Goal: Transaction & Acquisition: Purchase product/service

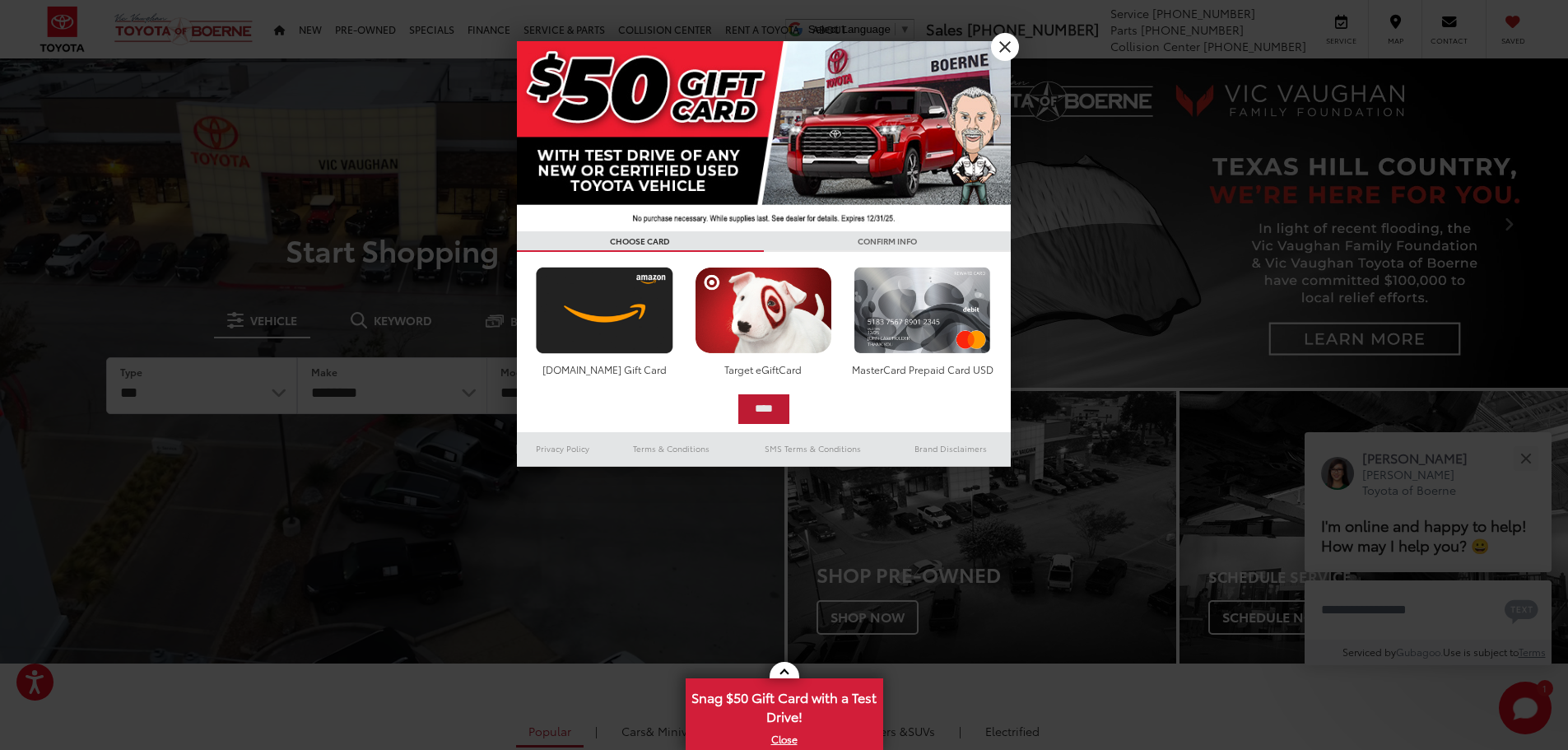
click at [768, 407] on input "****" at bounding box center [764, 409] width 51 height 30
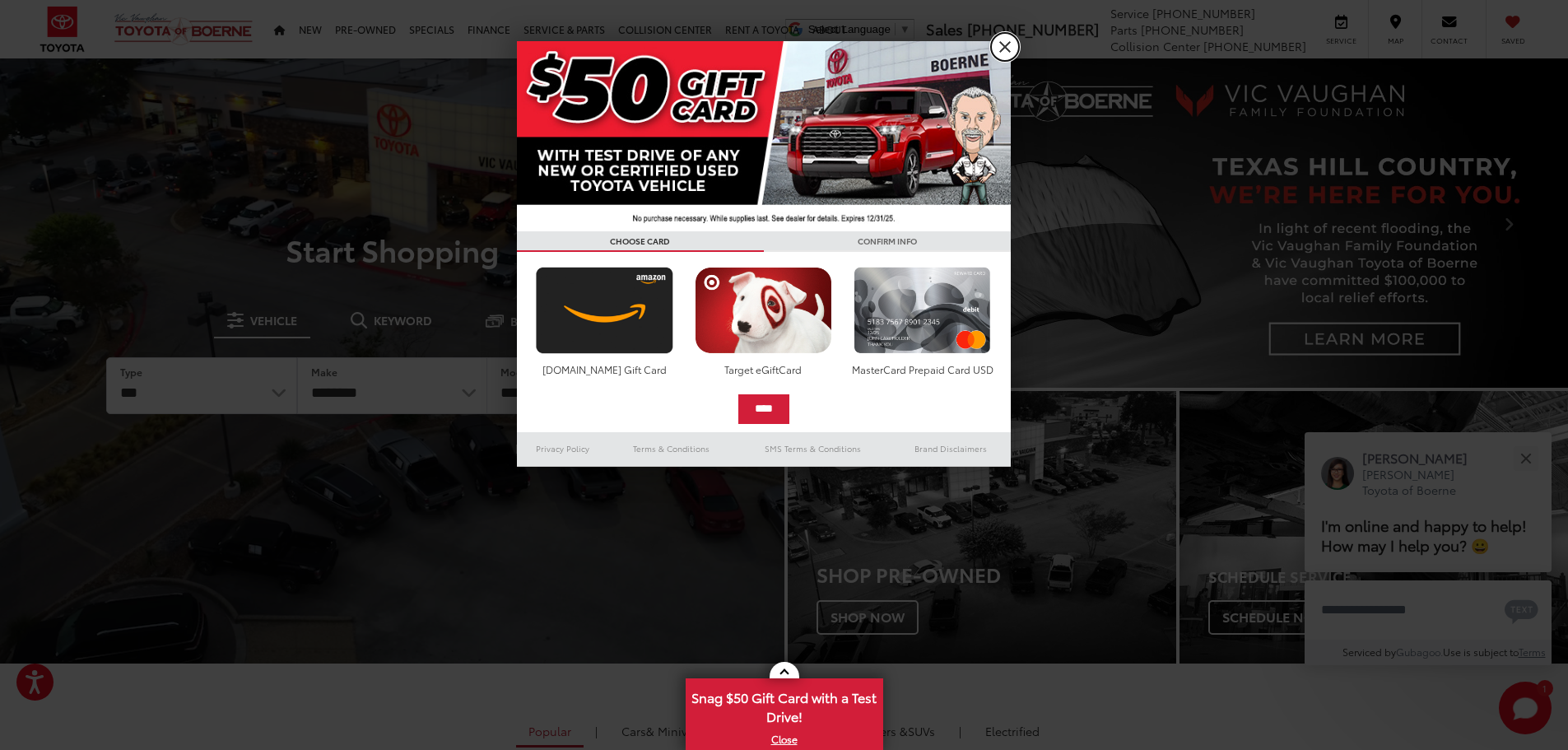
click at [1007, 46] on link "X" at bounding box center [1005, 47] width 28 height 28
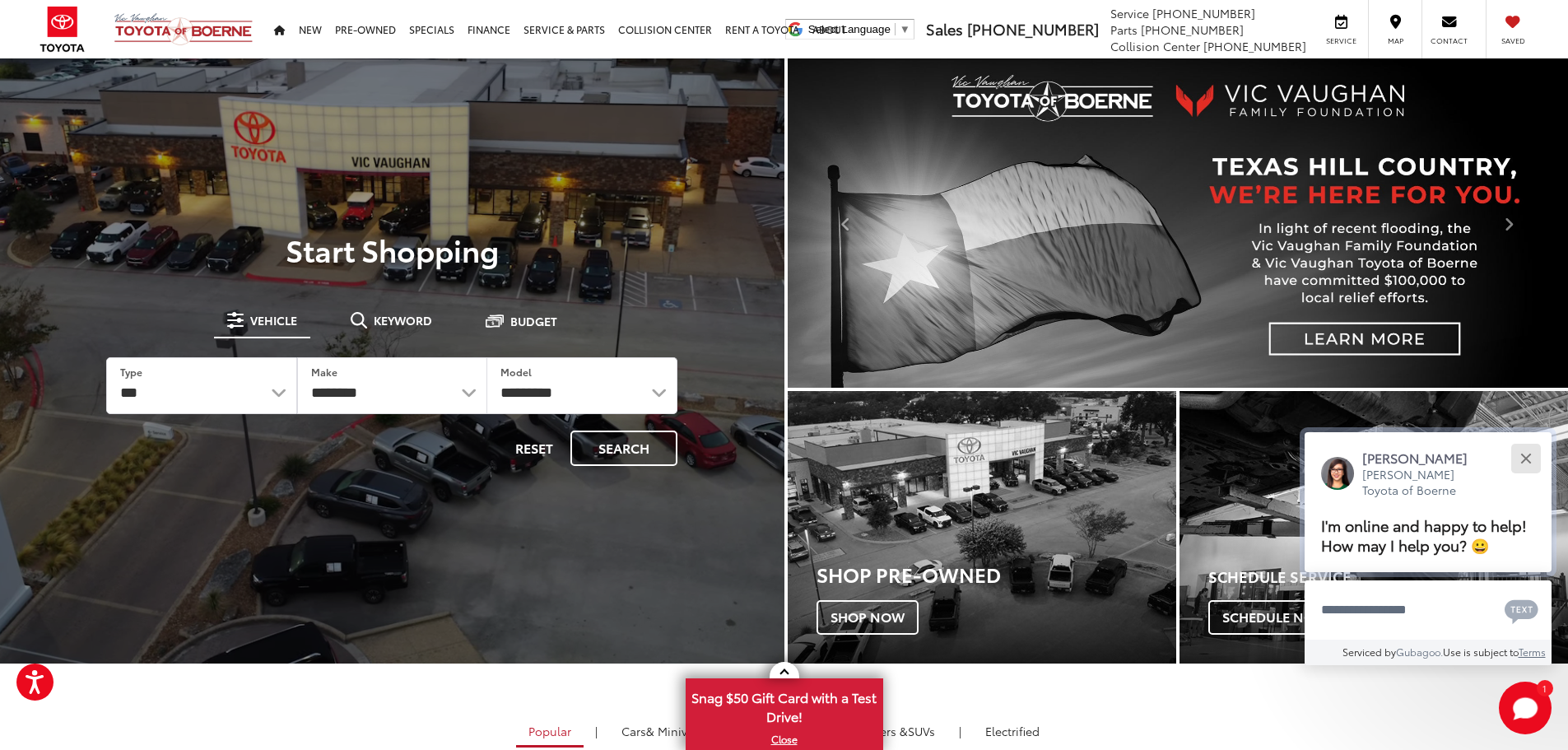
click at [1528, 462] on div "Close" at bounding box center [1525, 458] width 11 height 11
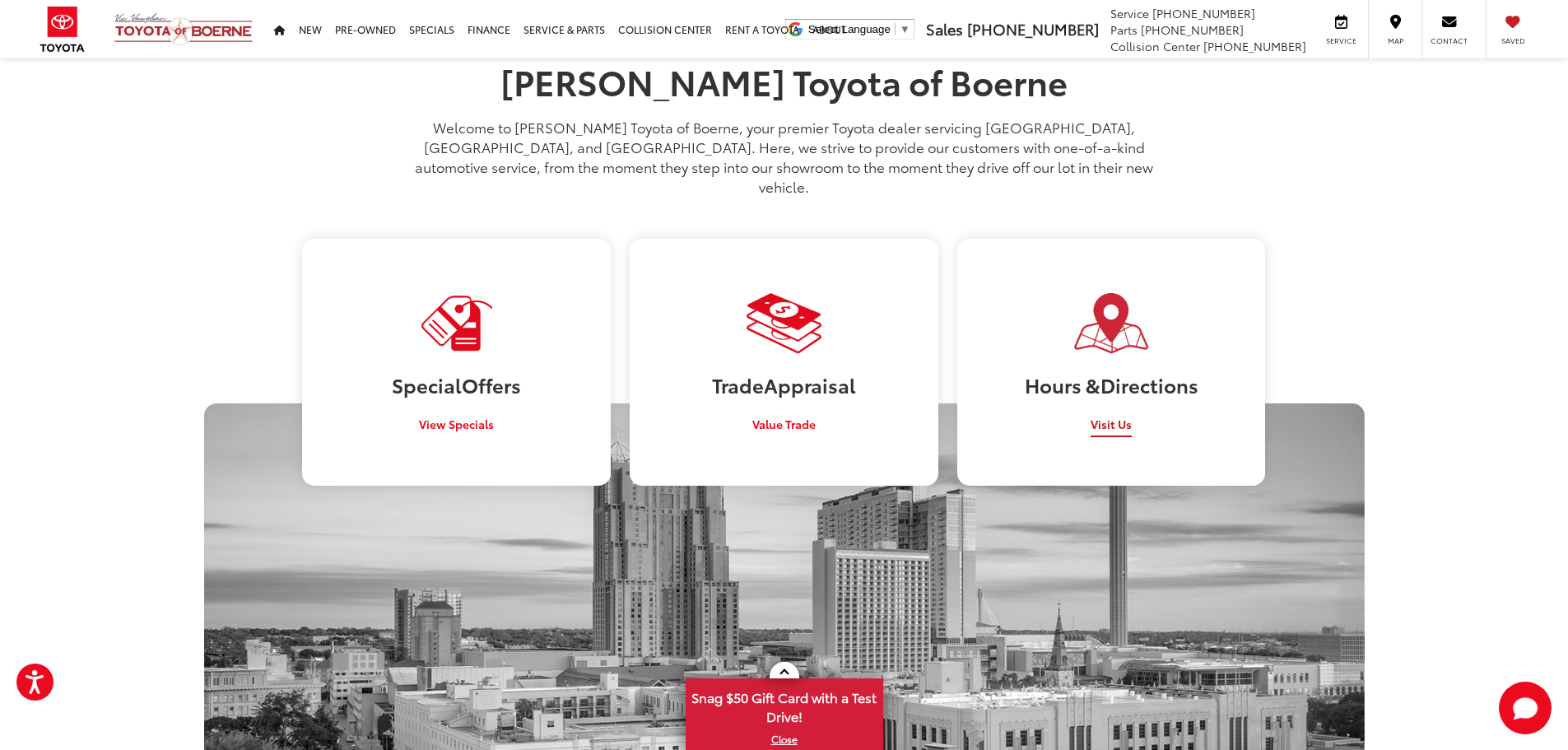
scroll to position [988, 0]
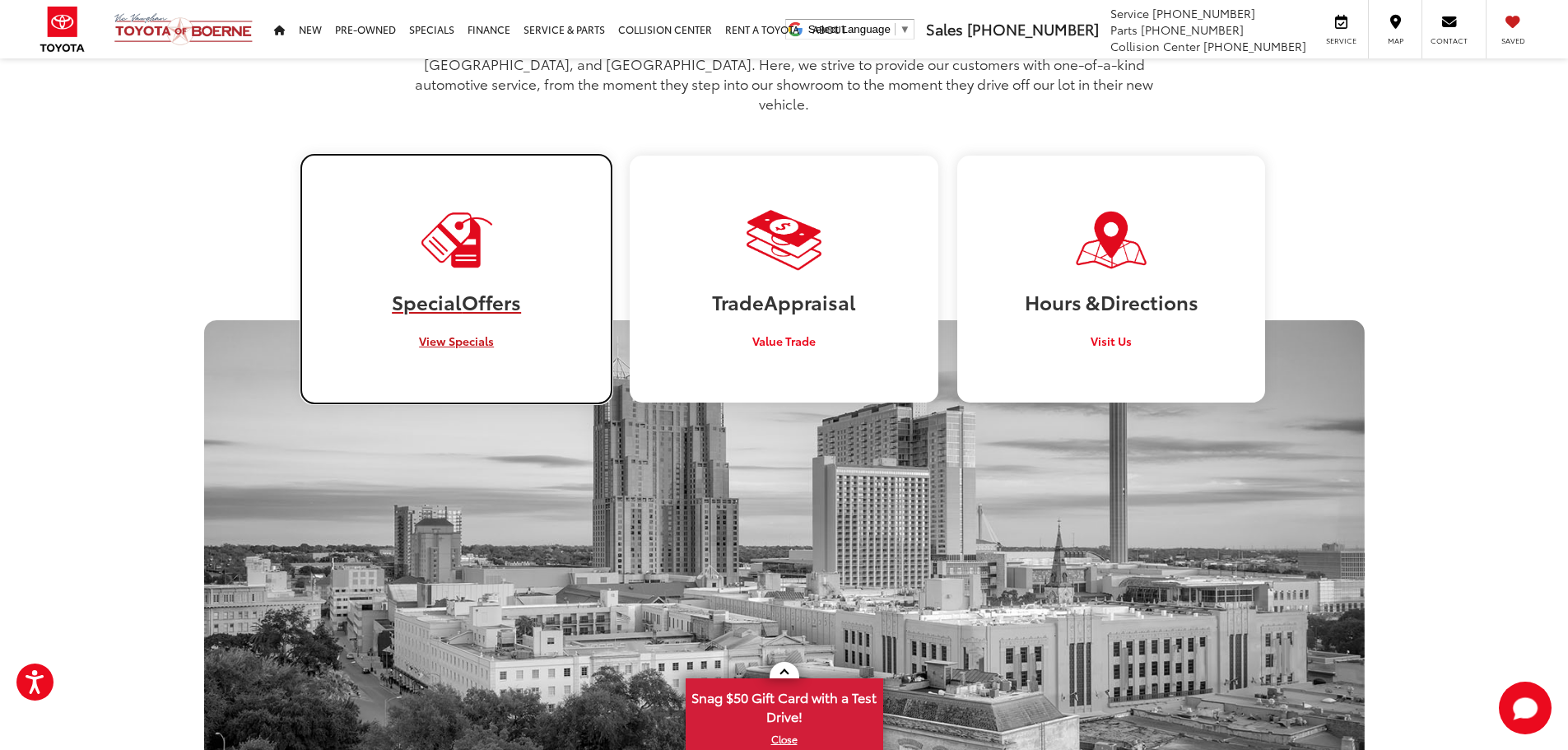
click at [468, 311] on link "Special Offers View Specials" at bounding box center [456, 279] width 308 height 246
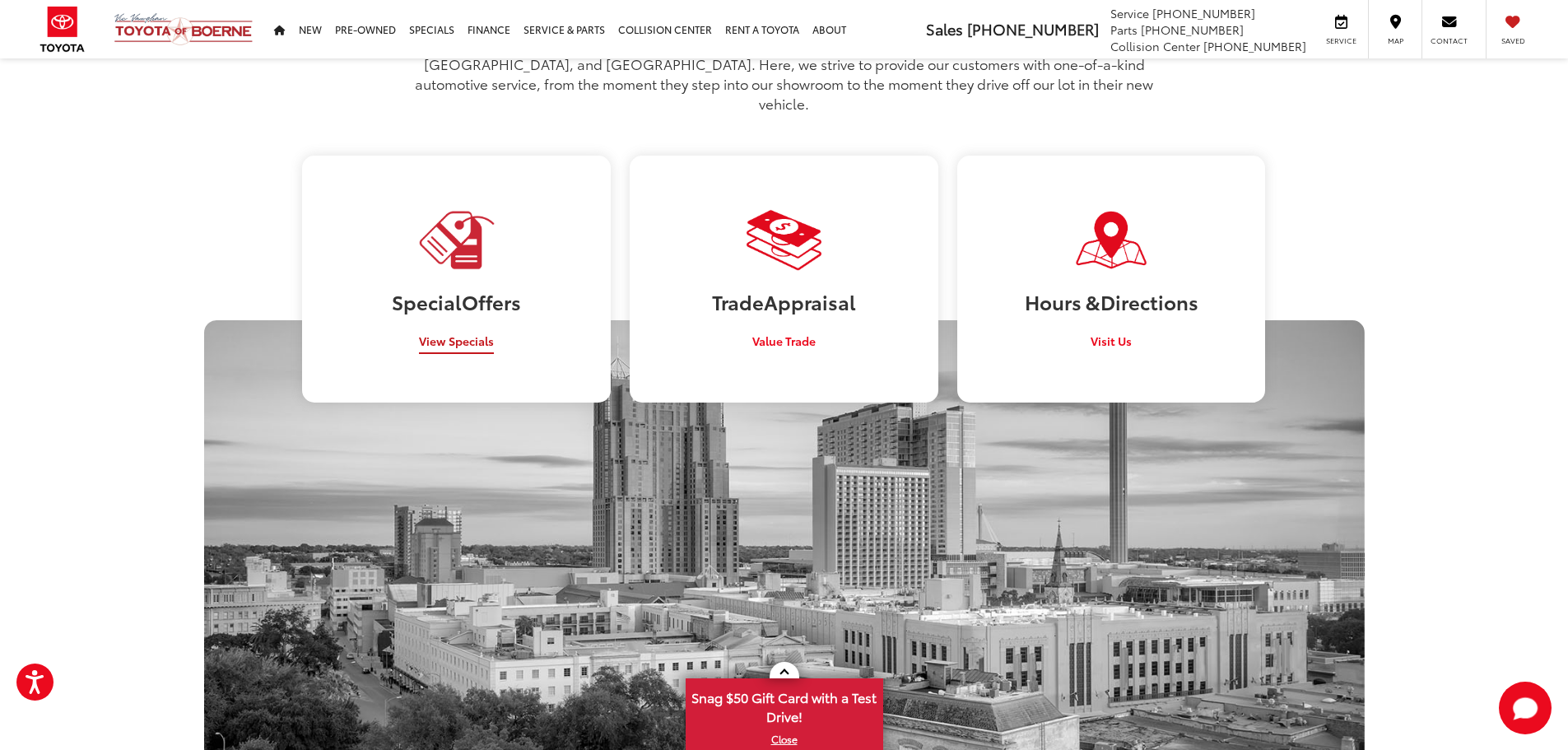
scroll to position [983, 0]
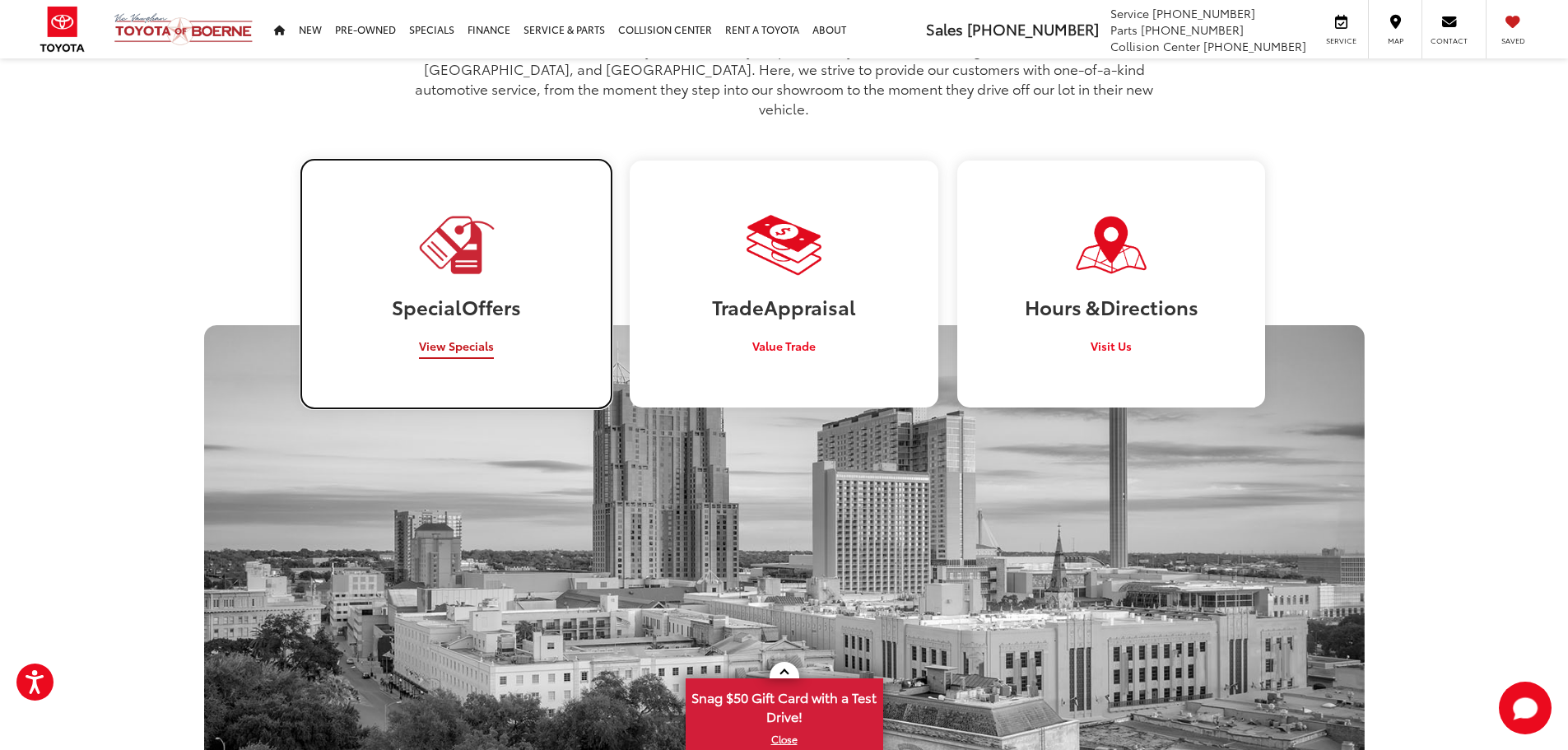
click at [465, 225] on img at bounding box center [456, 244] width 79 height 65
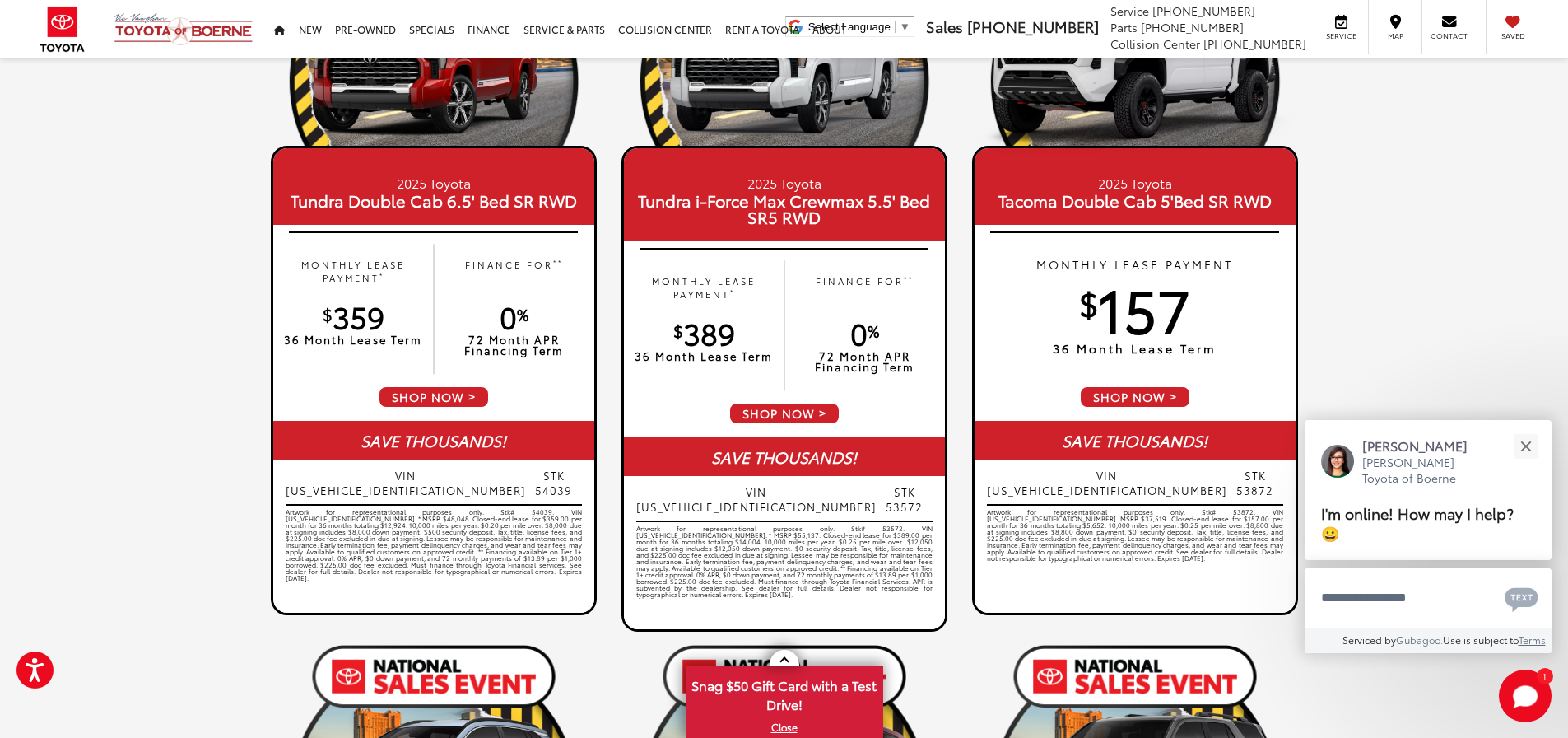
scroll to position [82, 0]
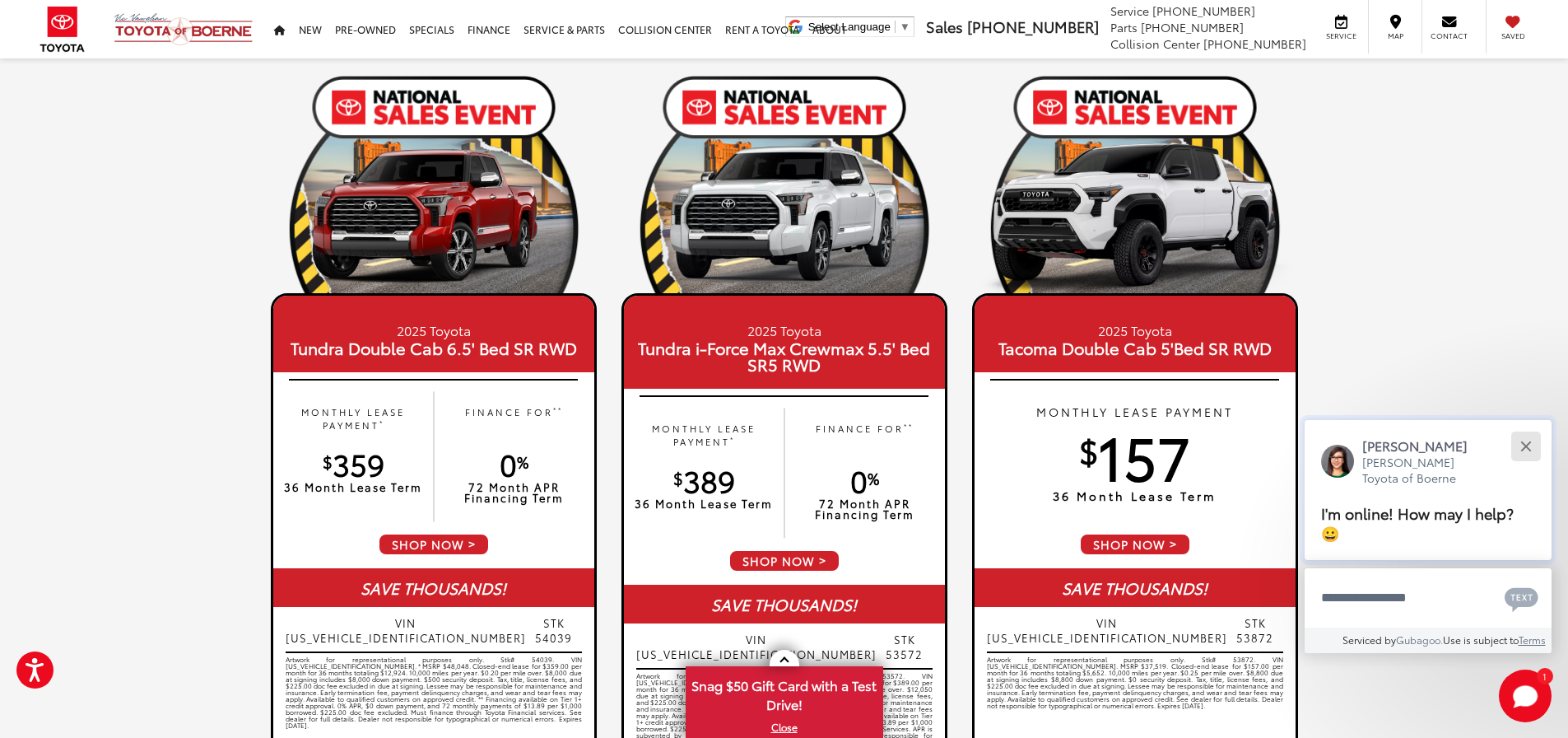
click at [1529, 446] on button "Close" at bounding box center [1526, 446] width 36 height 36
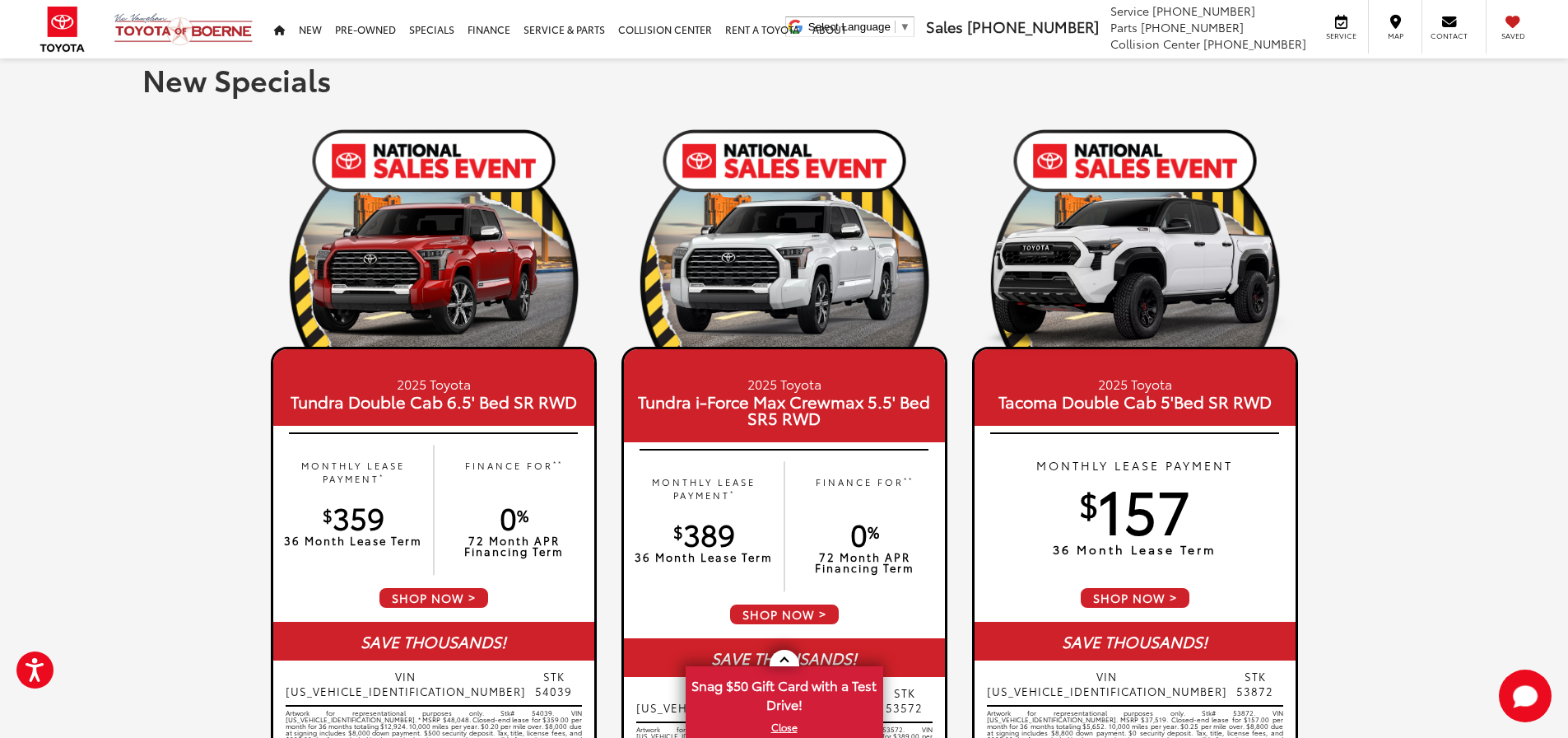
scroll to position [0, 0]
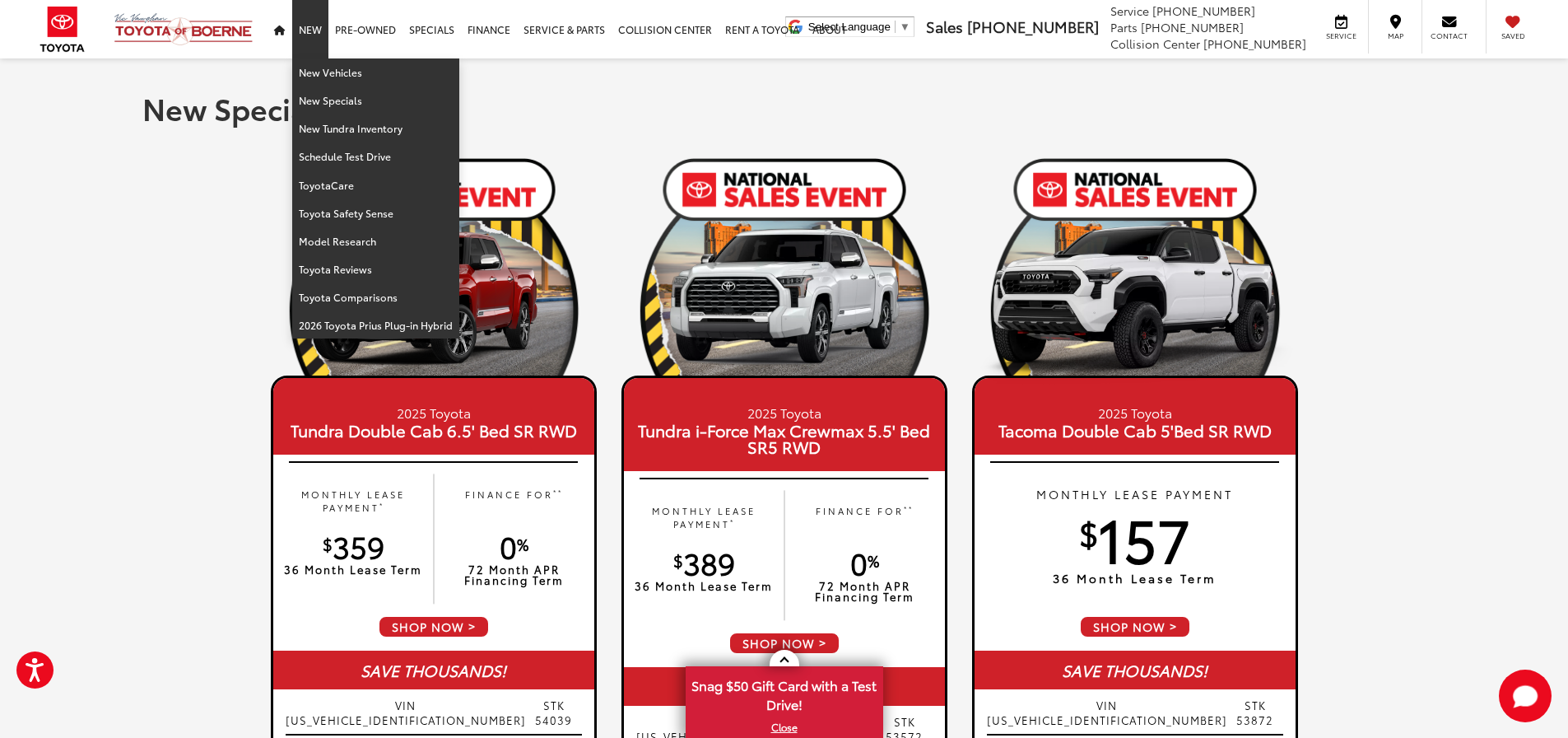
click at [315, 30] on link "New" at bounding box center [310, 29] width 36 height 59
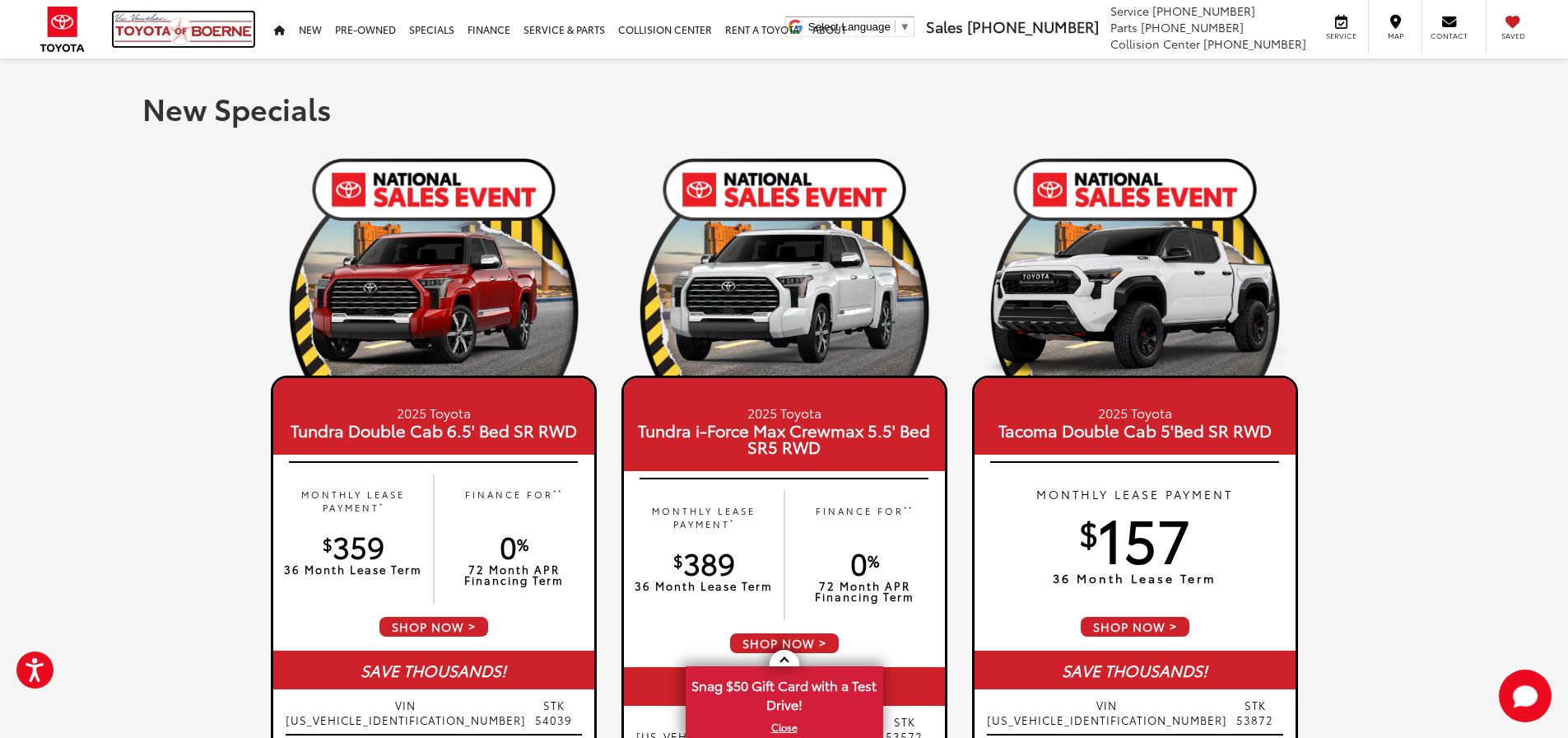
drag, startPoint x: 204, startPoint y: 42, endPoint x: 1220, endPoint y: 210, distance: 1029.8
click at [203, 42] on img at bounding box center [183, 29] width 140 height 34
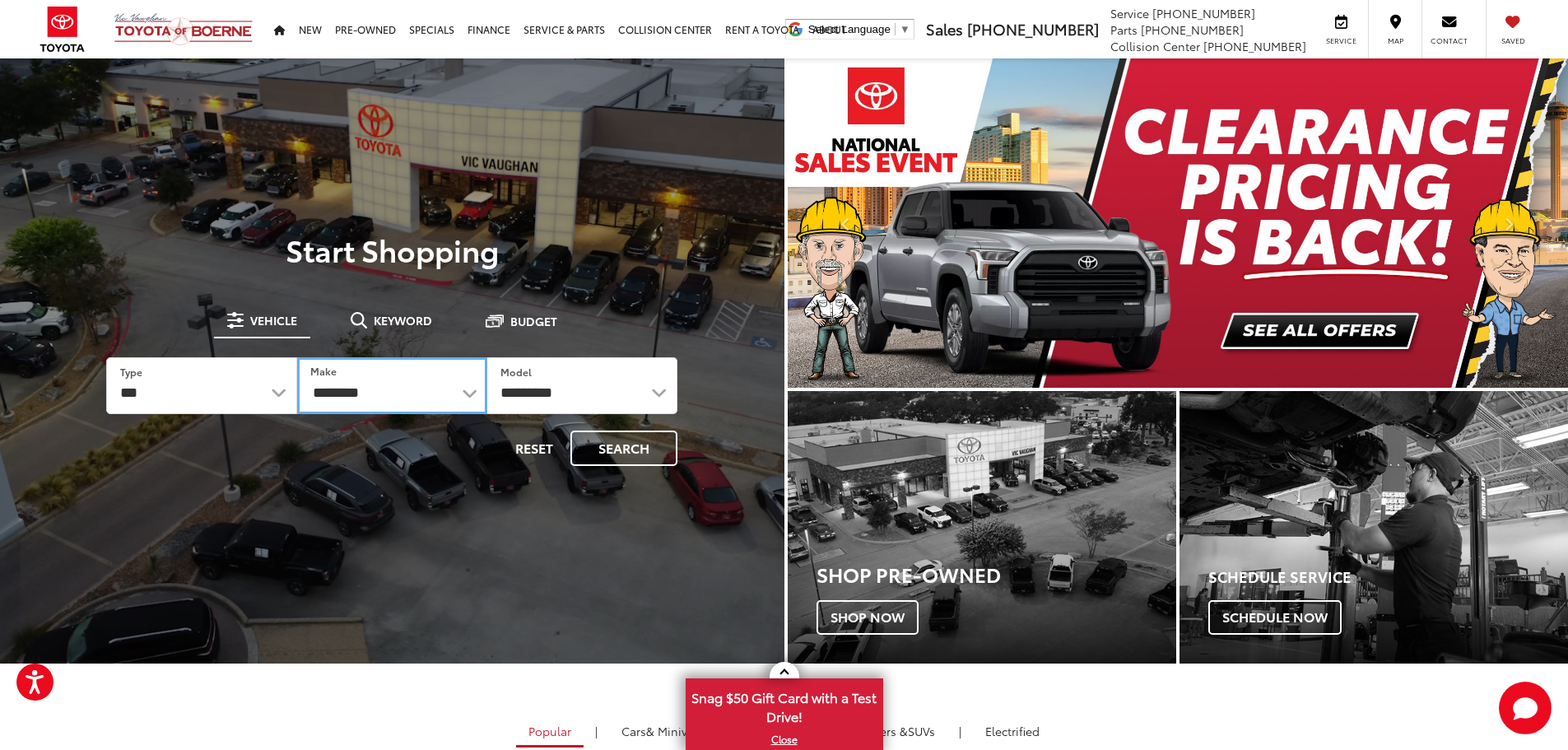
click at [359, 394] on select "**********" at bounding box center [392, 385] width 191 height 57
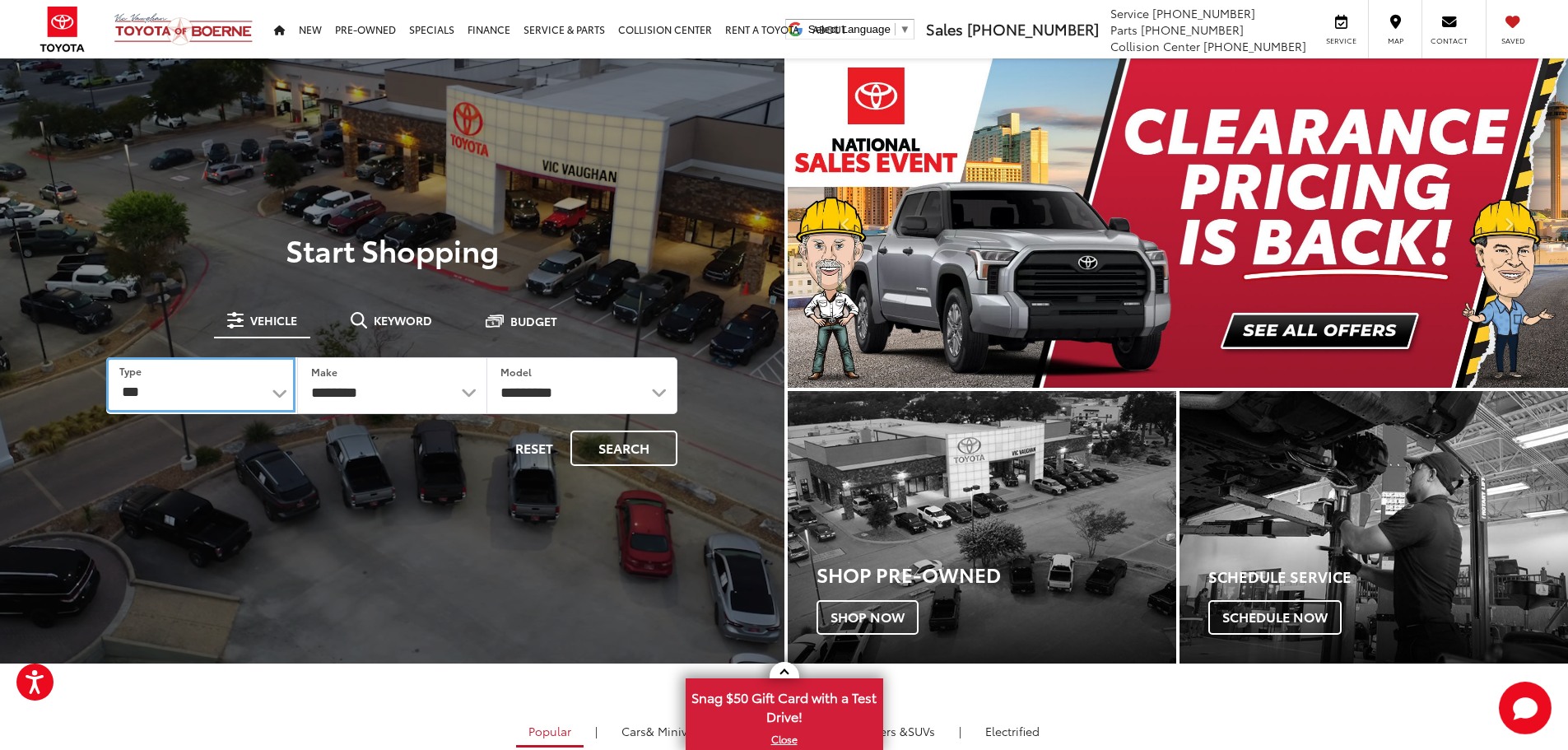
click at [245, 394] on select "*** *** **** *********" at bounding box center [201, 385] width 189 height 56
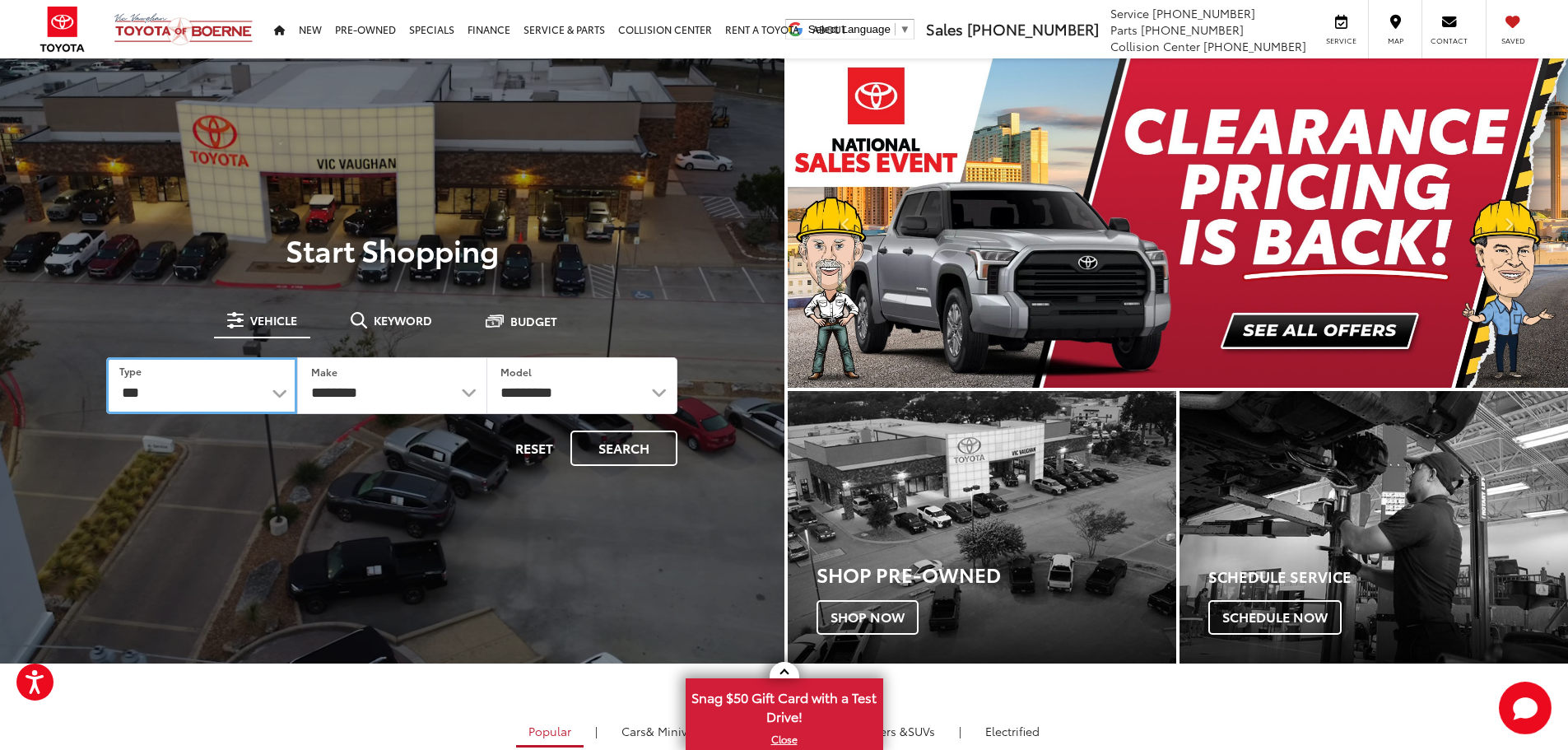
select select "******"
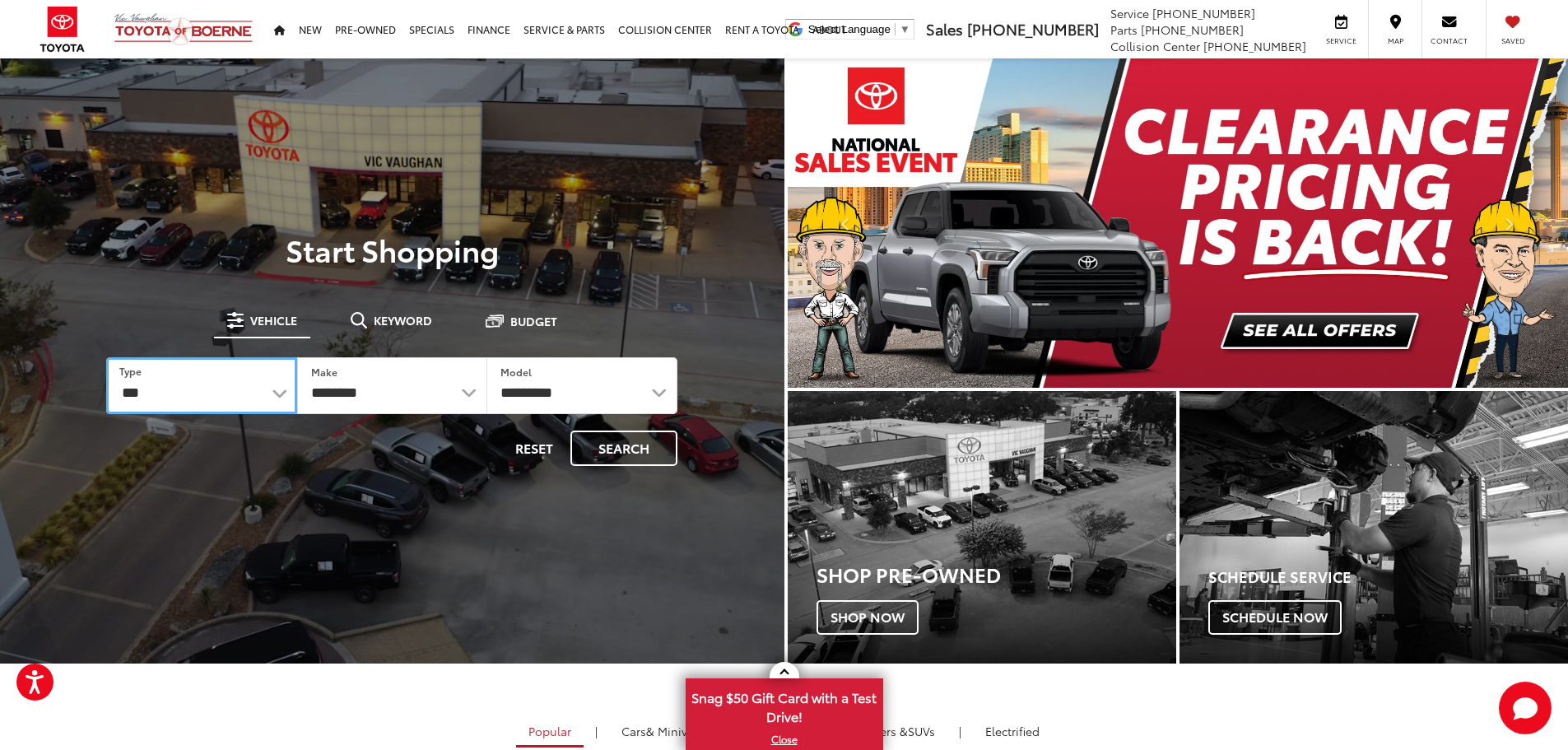
click at [106, 358] on select "*** *** **** *********" at bounding box center [202, 385] width 191 height 57
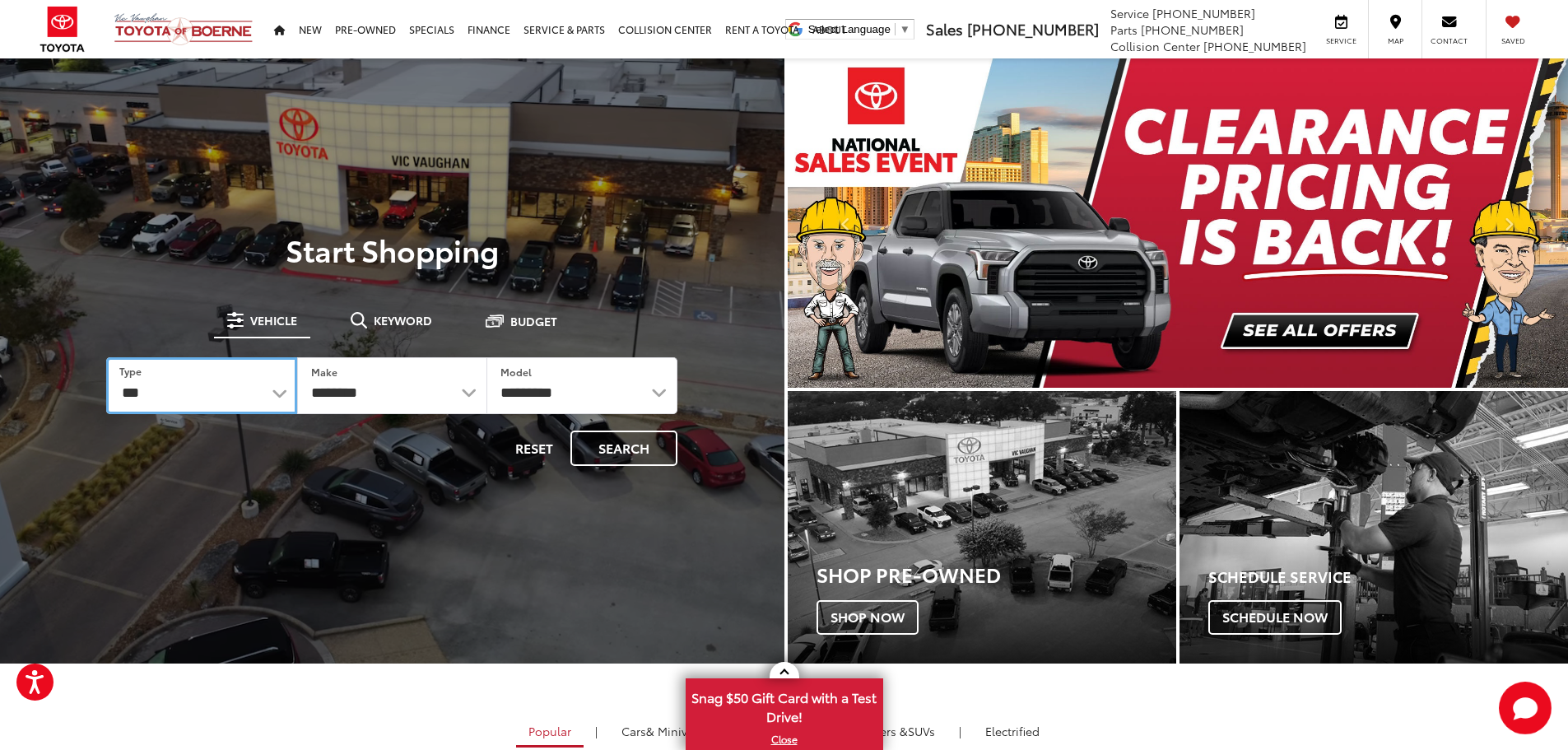
select select "******"
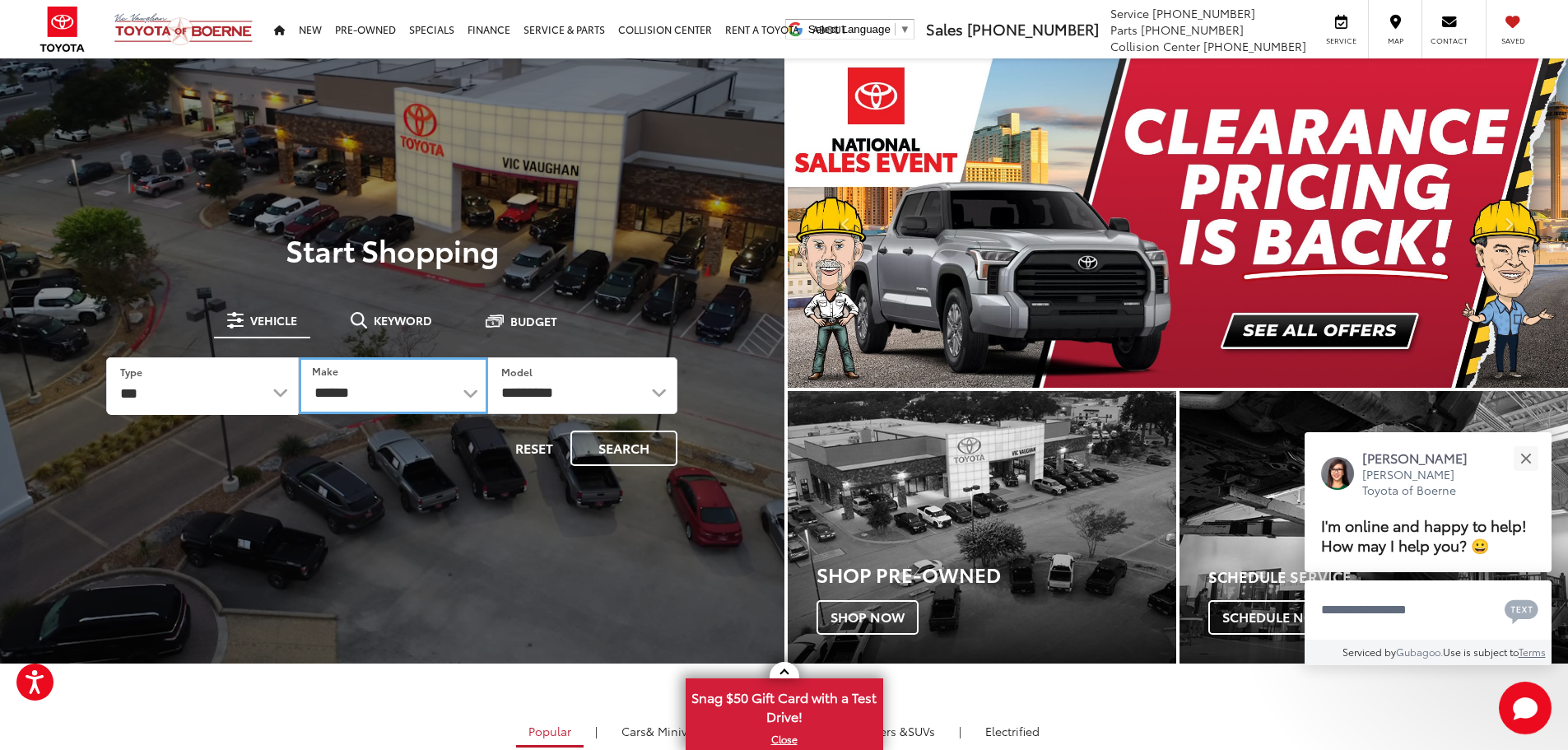
click at [397, 397] on select "******** ******" at bounding box center [393, 385] width 190 height 57
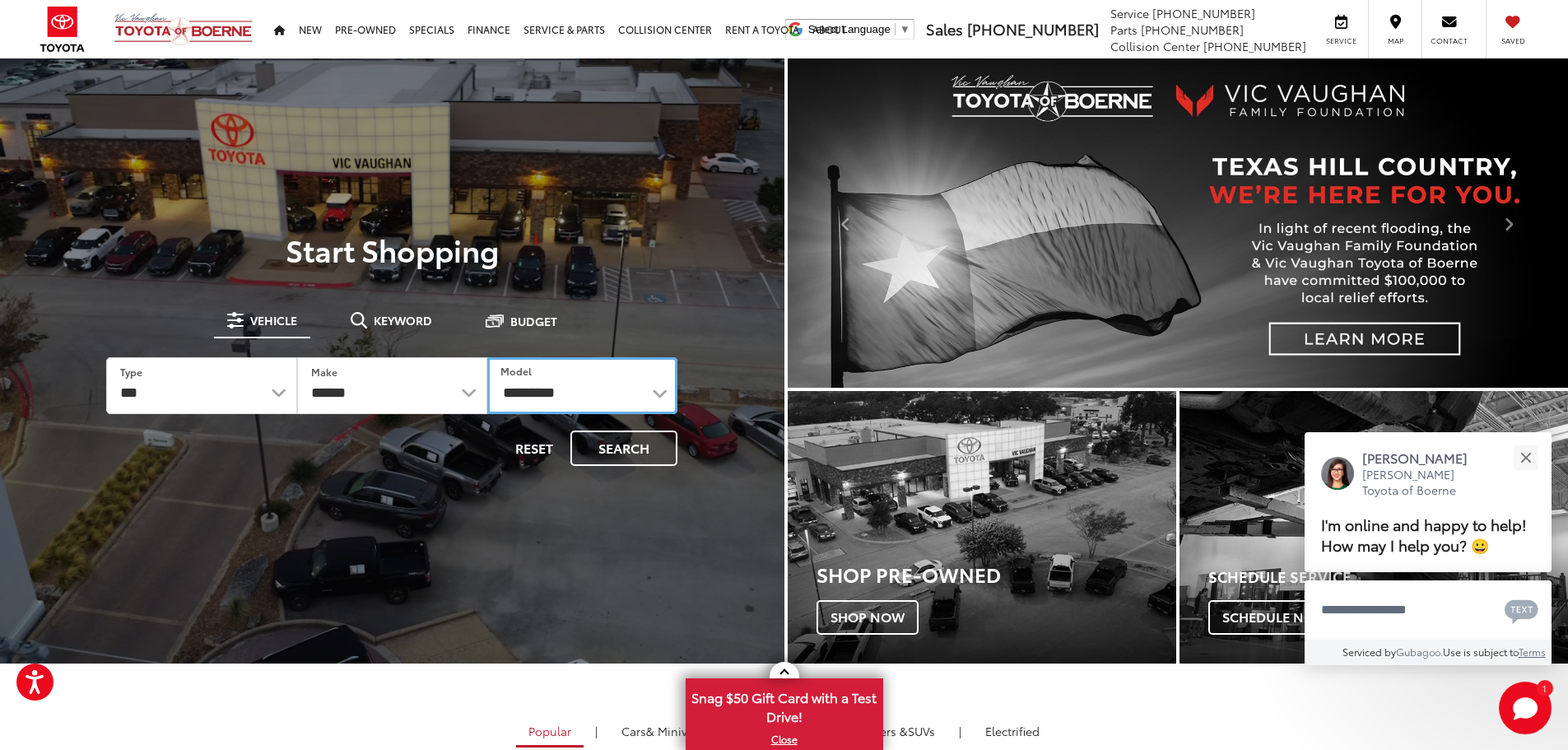
click at [587, 387] on select "**********" at bounding box center [583, 385] width 191 height 57
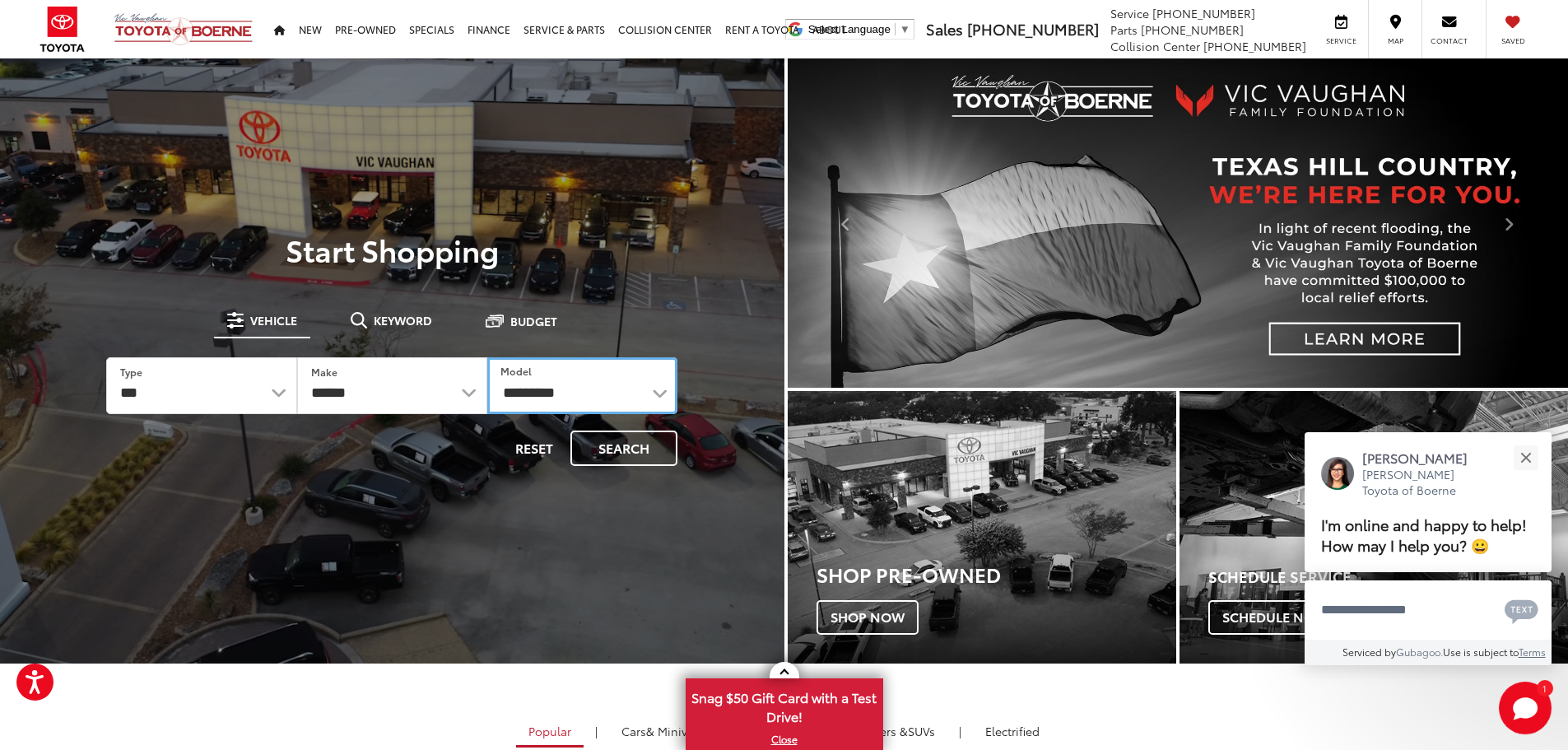
select select "**********"
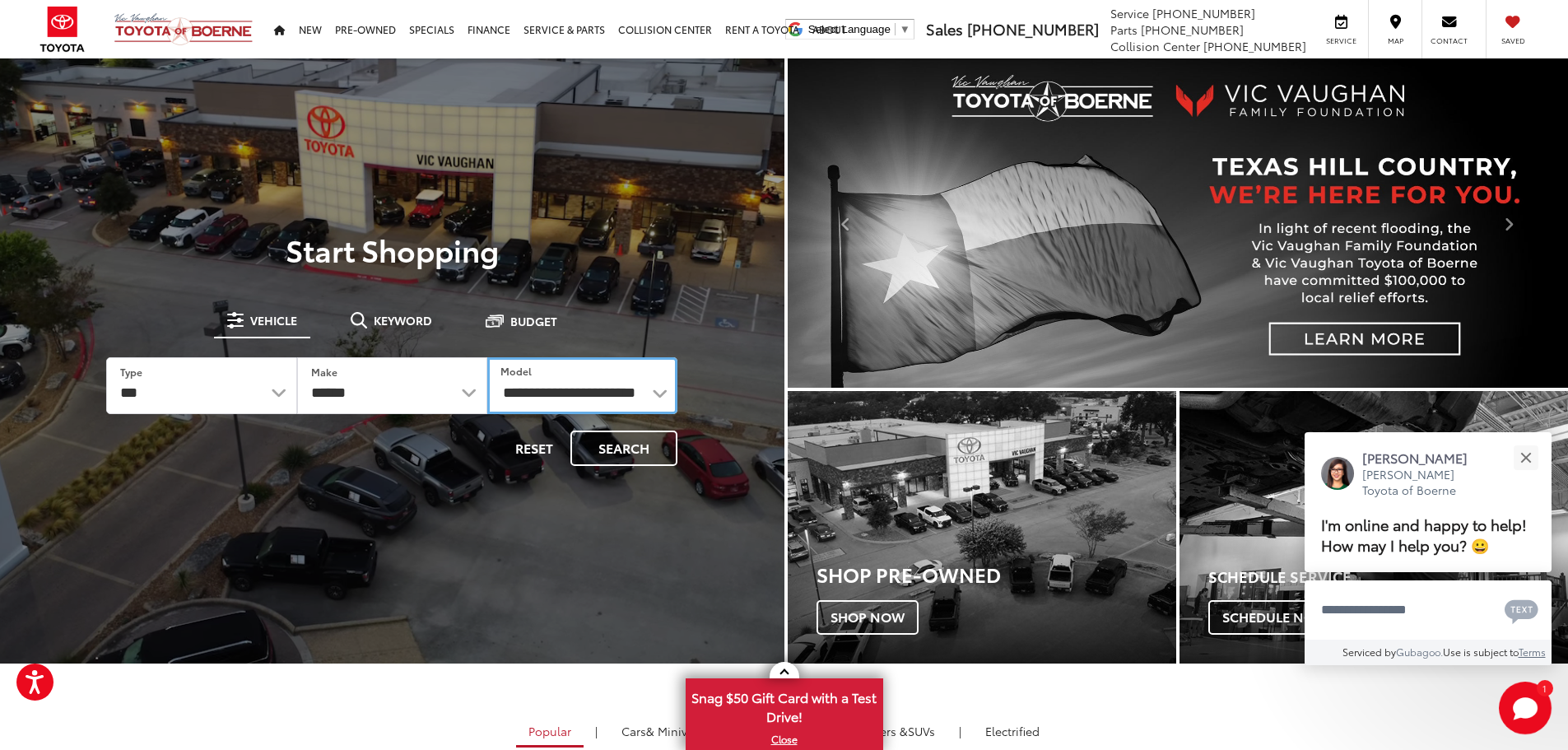
click at [488, 358] on select "**********" at bounding box center [583, 385] width 191 height 57
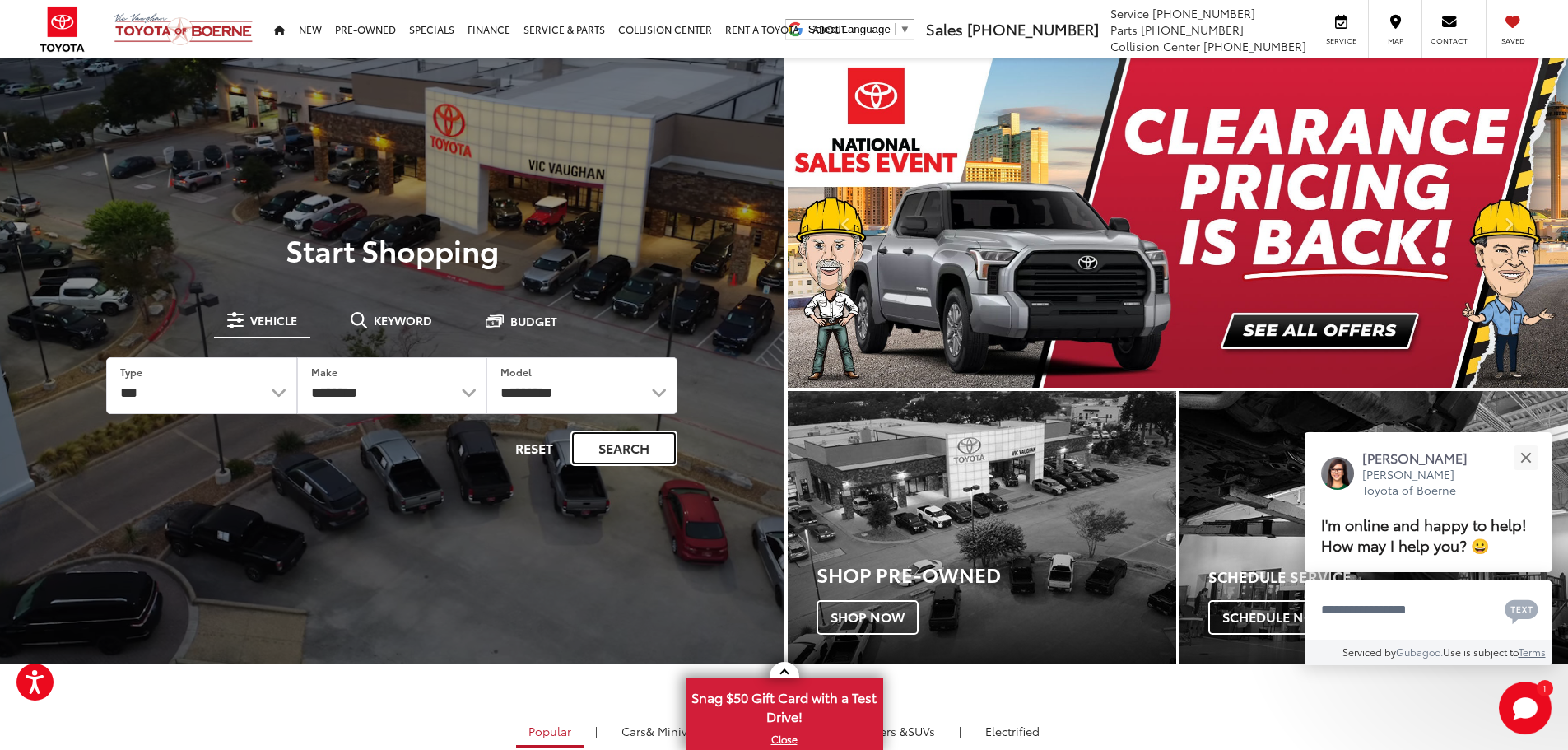
click at [624, 451] on button "Search" at bounding box center [625, 449] width 107 height 36
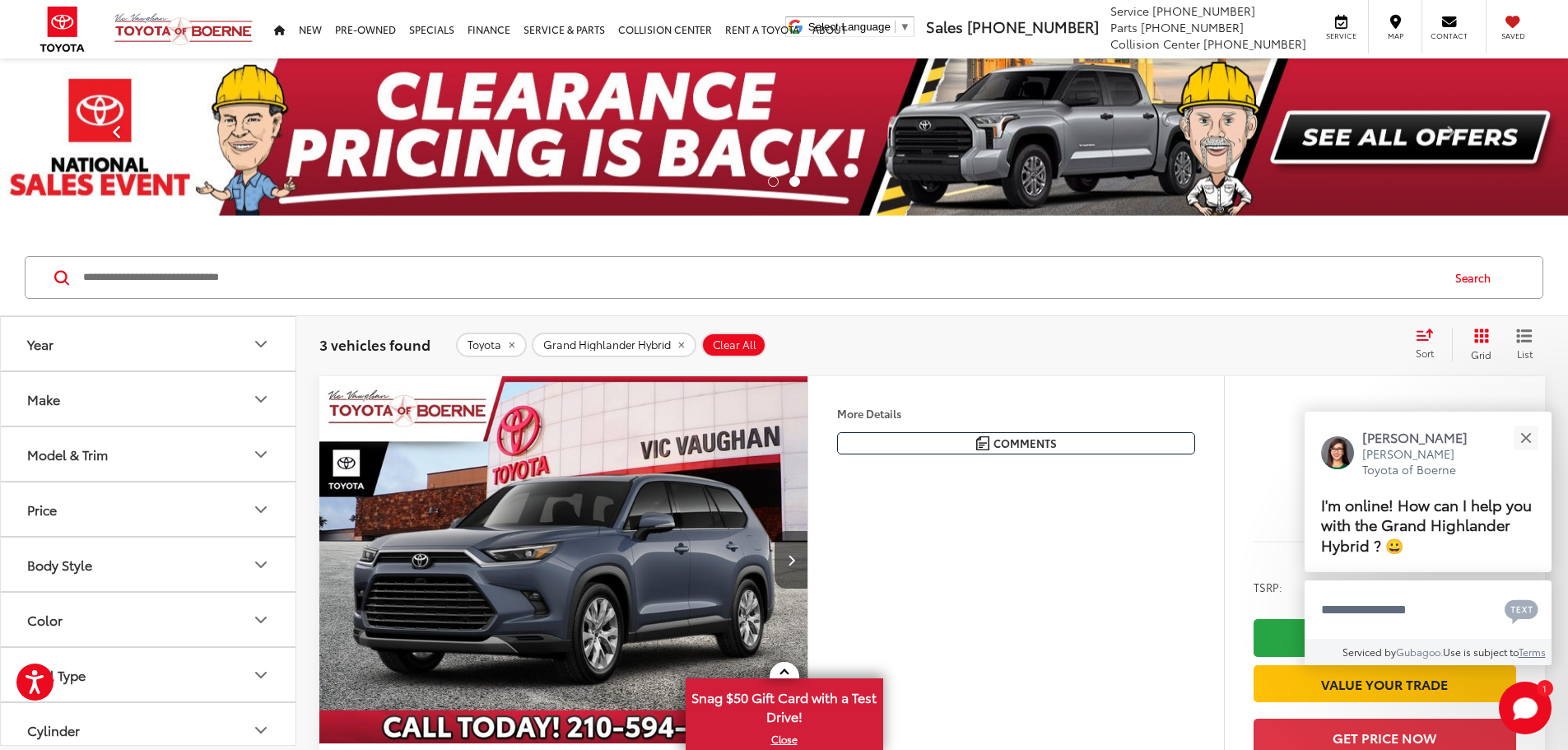
click at [118, 134] on span at bounding box center [117, 136] width 25 height 25
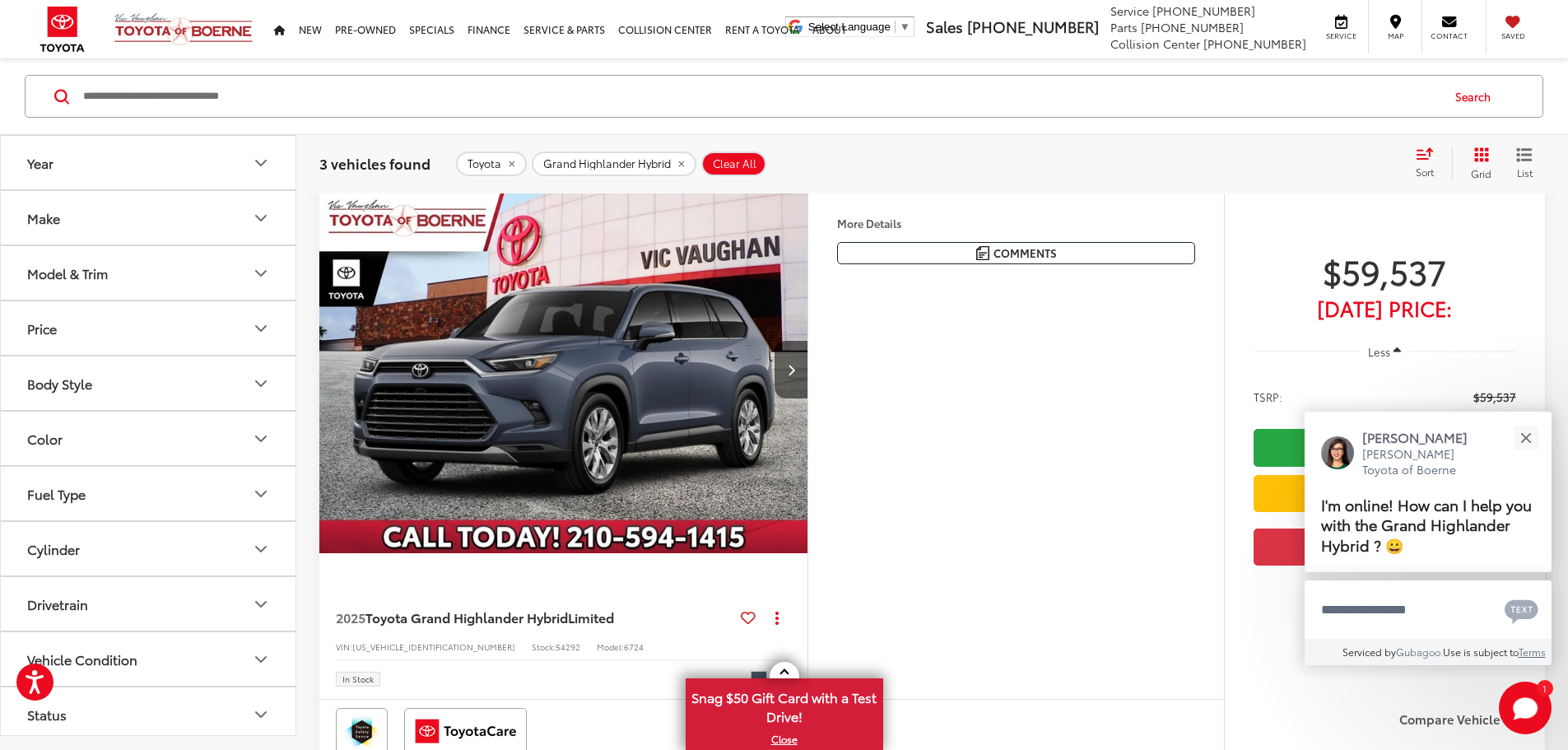
scroll to position [161, 0]
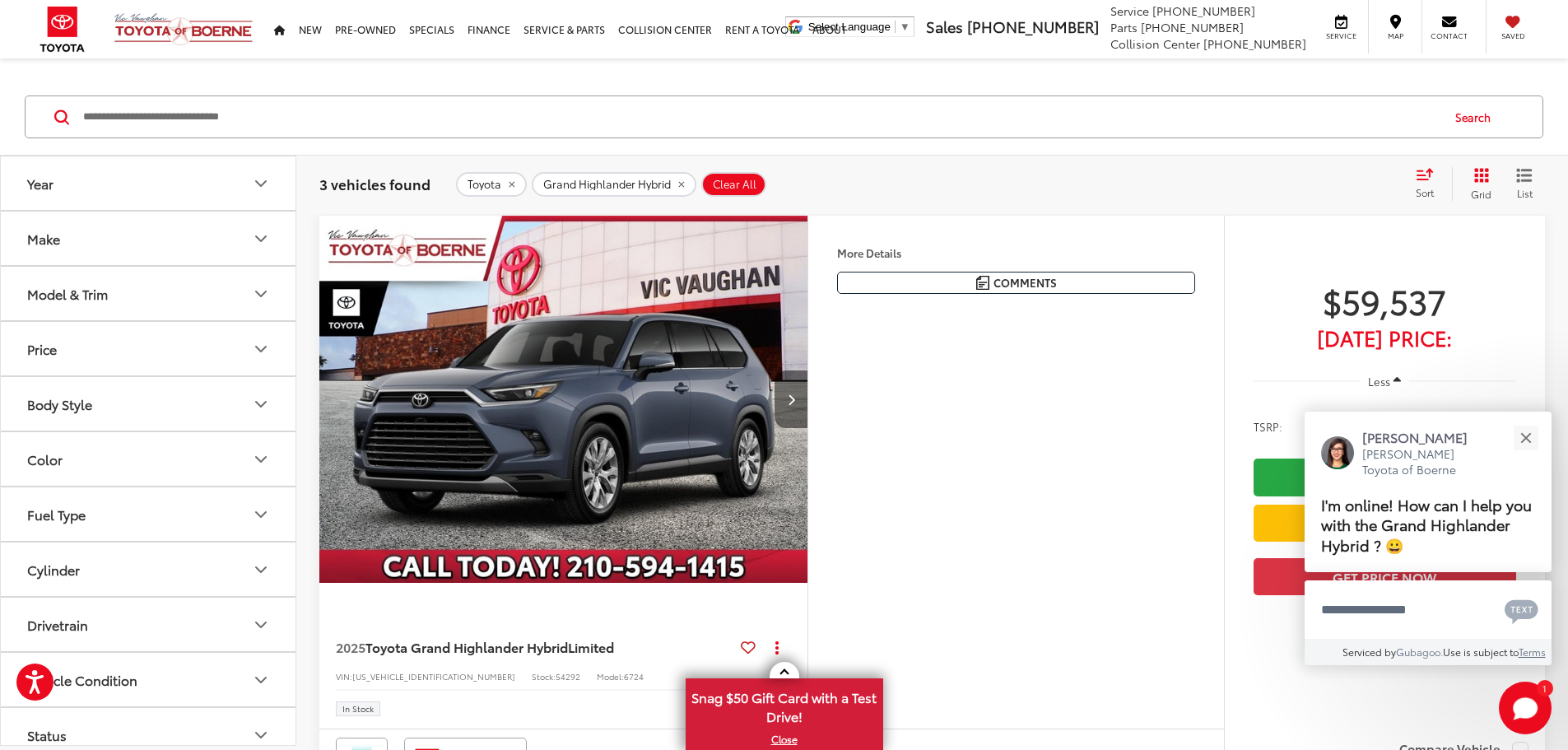
click at [795, 405] on icon "Next image" at bounding box center [790, 399] width 7 height 12
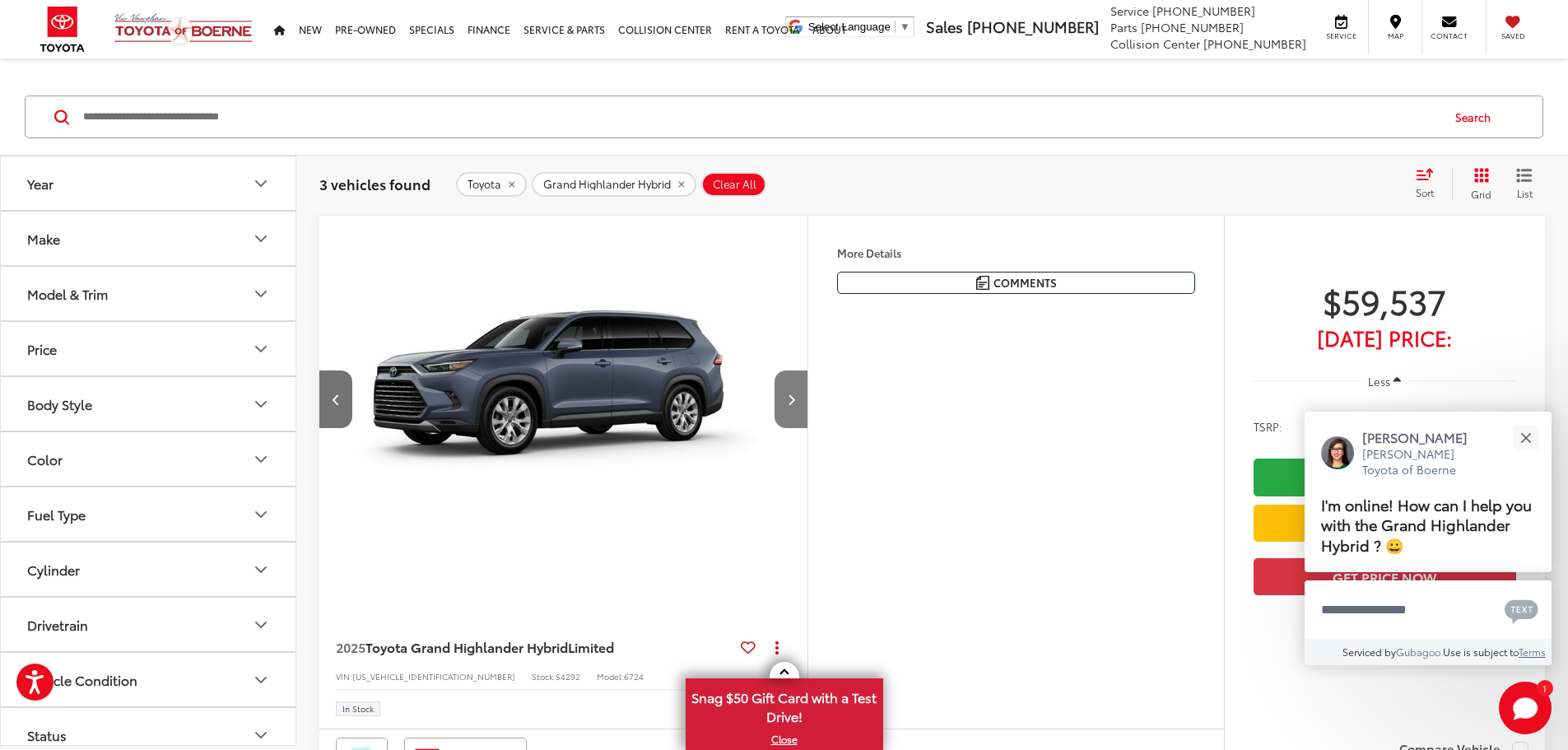
click at [795, 405] on icon "Next image" at bounding box center [790, 399] width 7 height 12
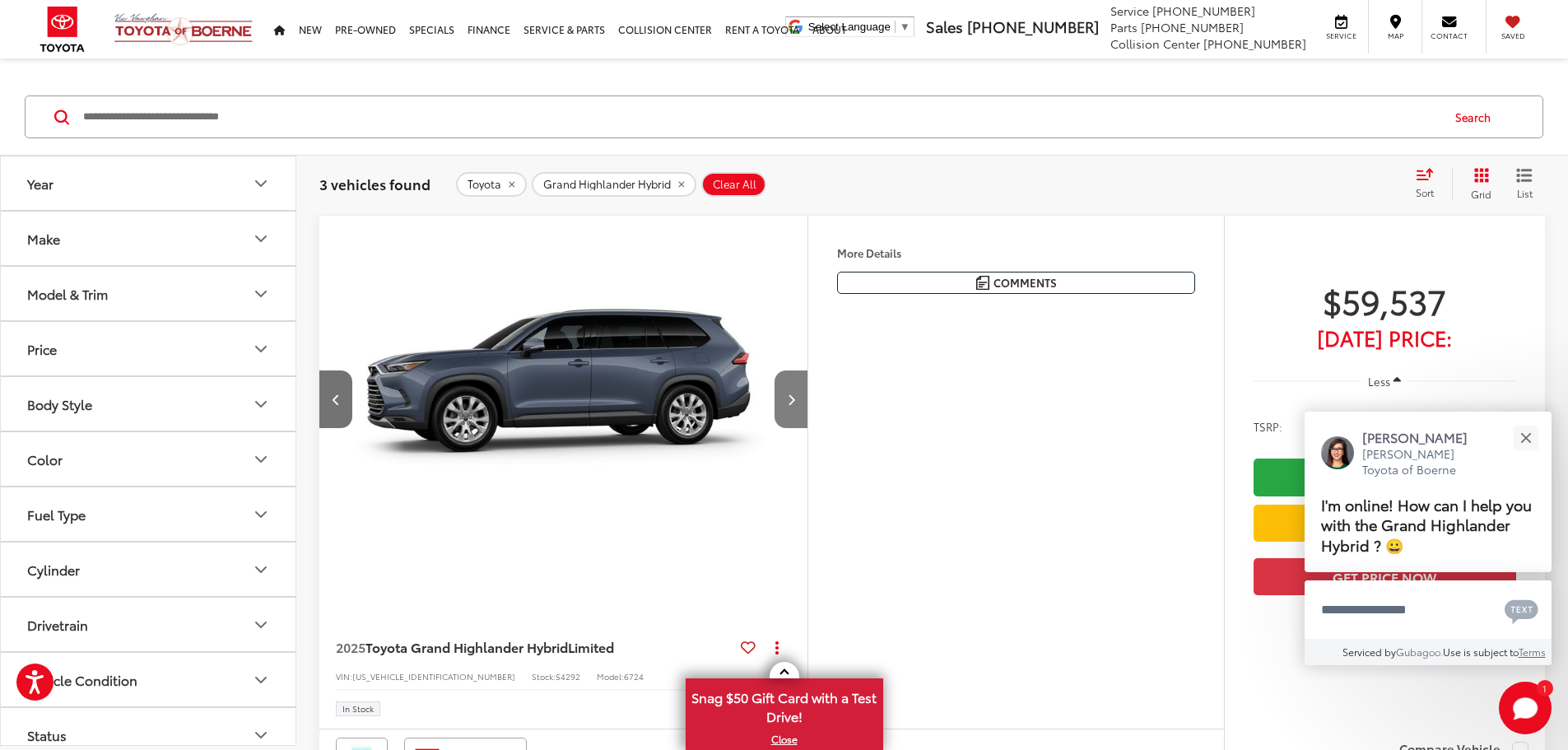
click at [795, 405] on icon "Next image" at bounding box center [790, 399] width 7 height 12
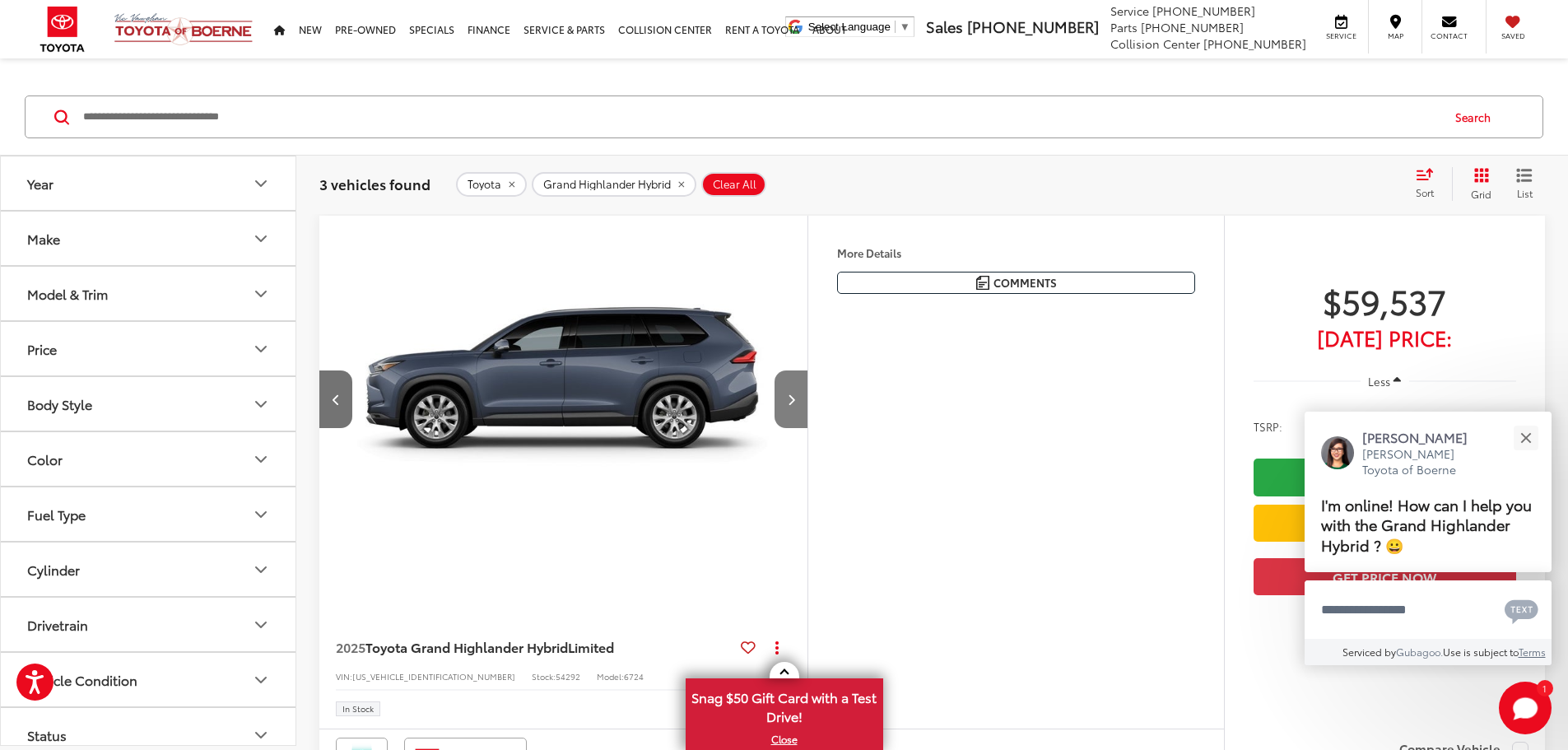
click at [795, 405] on icon "Next image" at bounding box center [790, 399] width 7 height 12
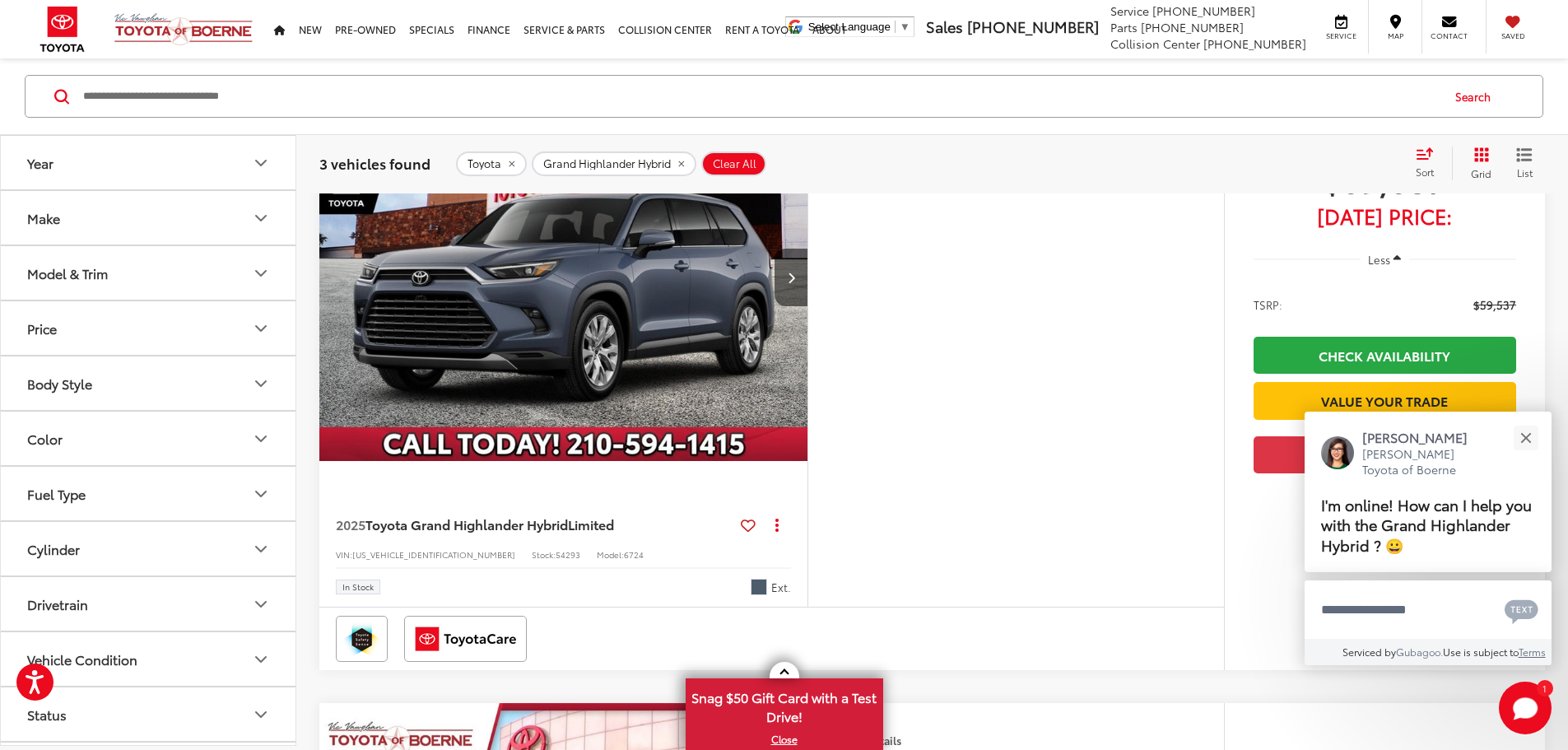
scroll to position [984, 0]
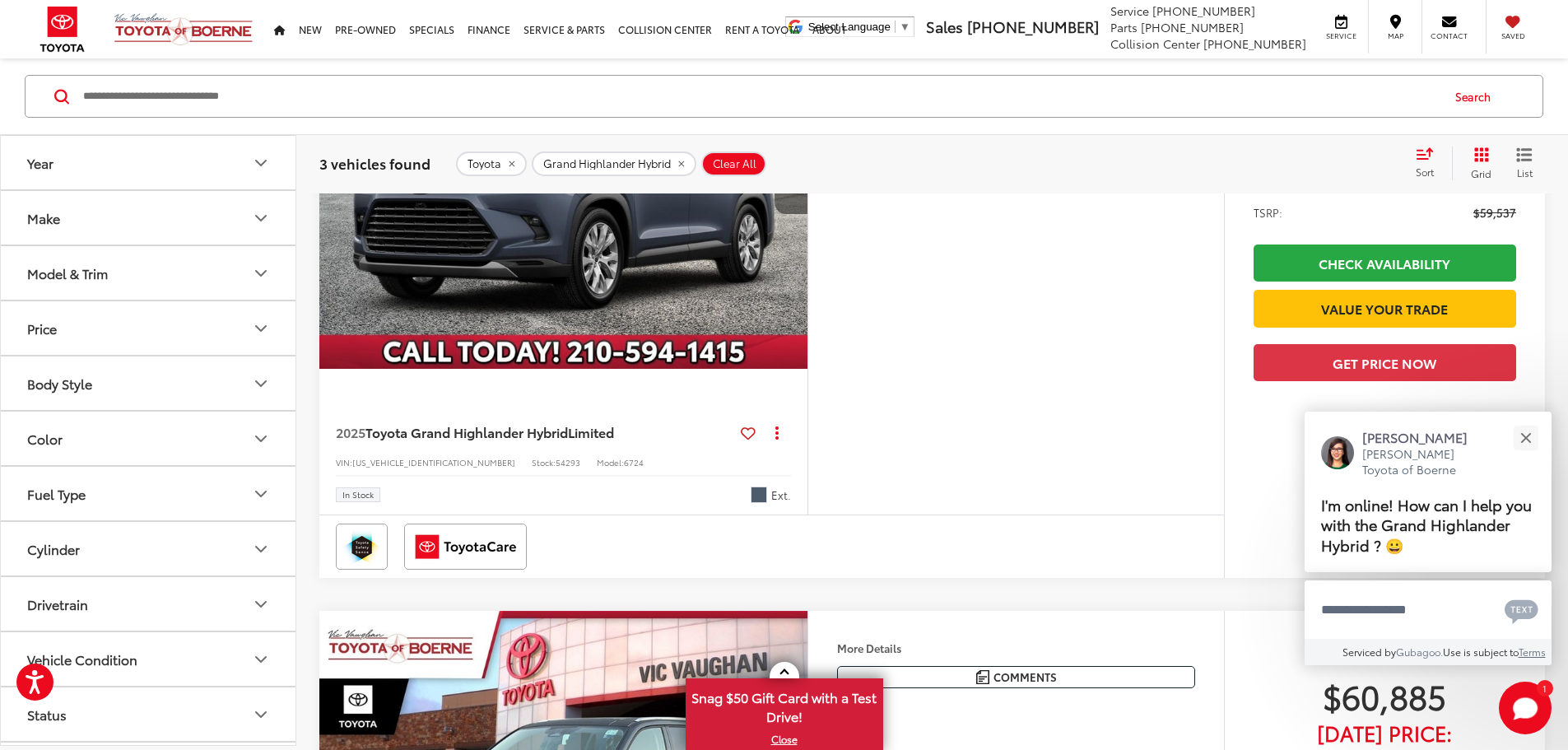
click at [807, 215] on button "Next image" at bounding box center [790, 186] width 33 height 58
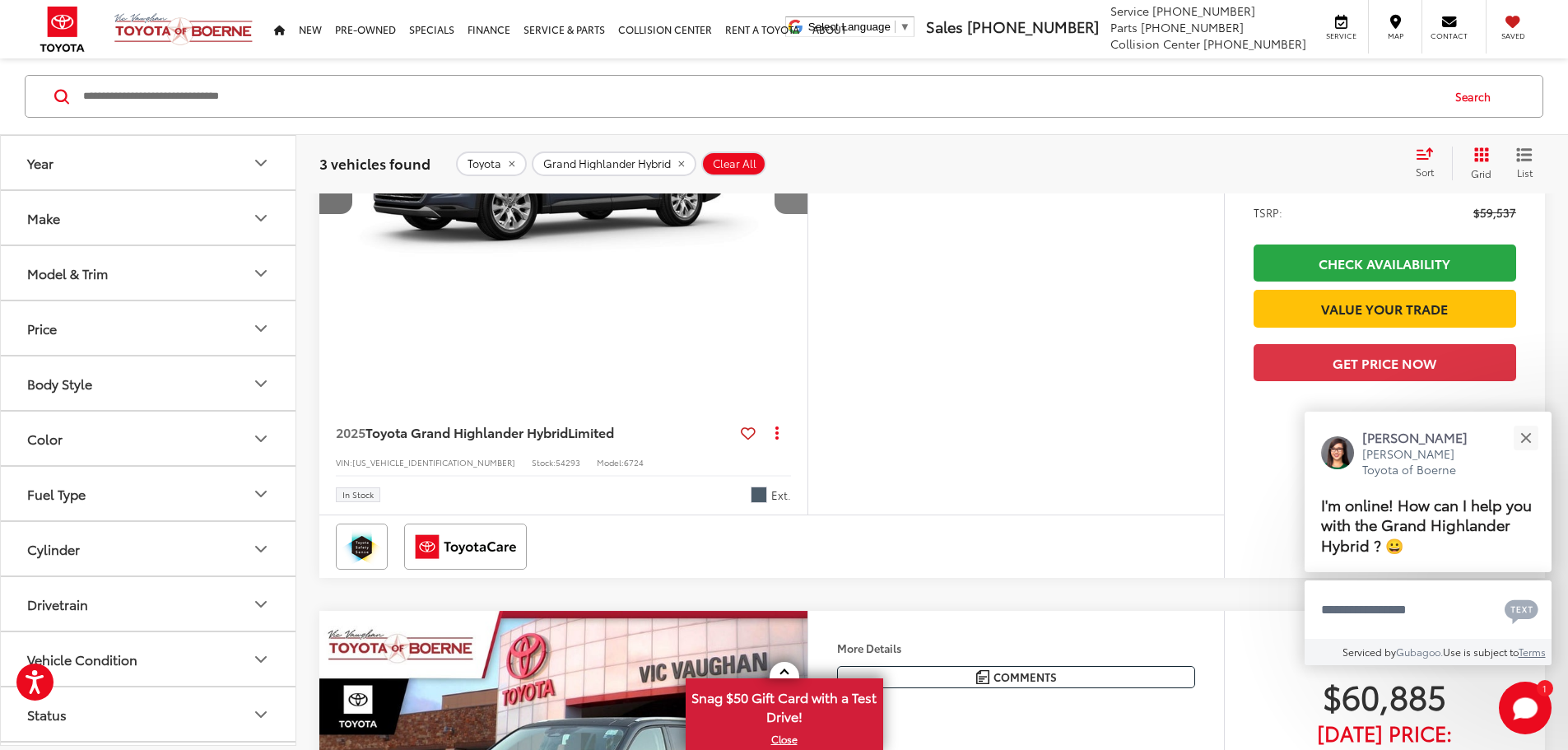
click at [807, 215] on button "Next image" at bounding box center [790, 186] width 33 height 58
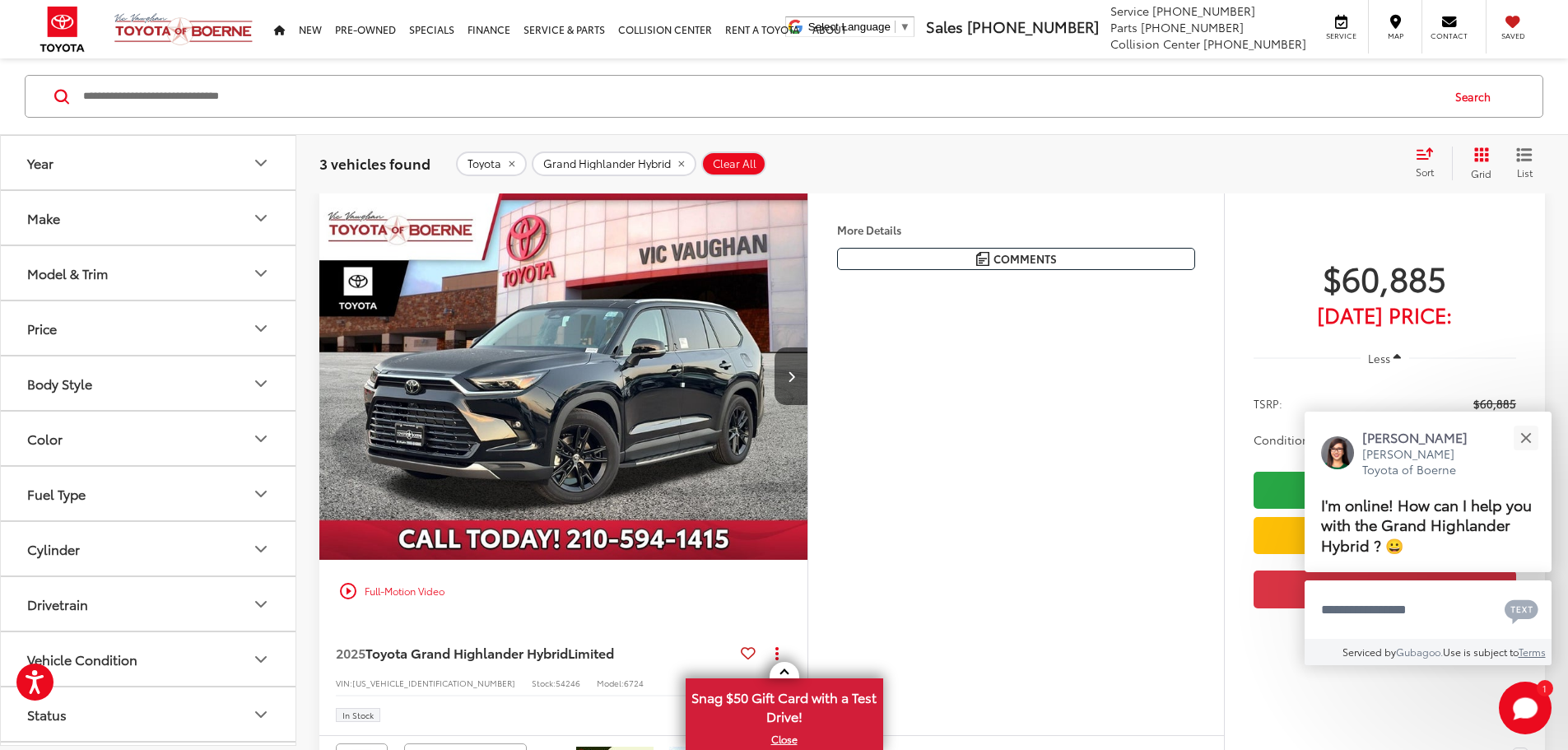
scroll to position [1561, 0]
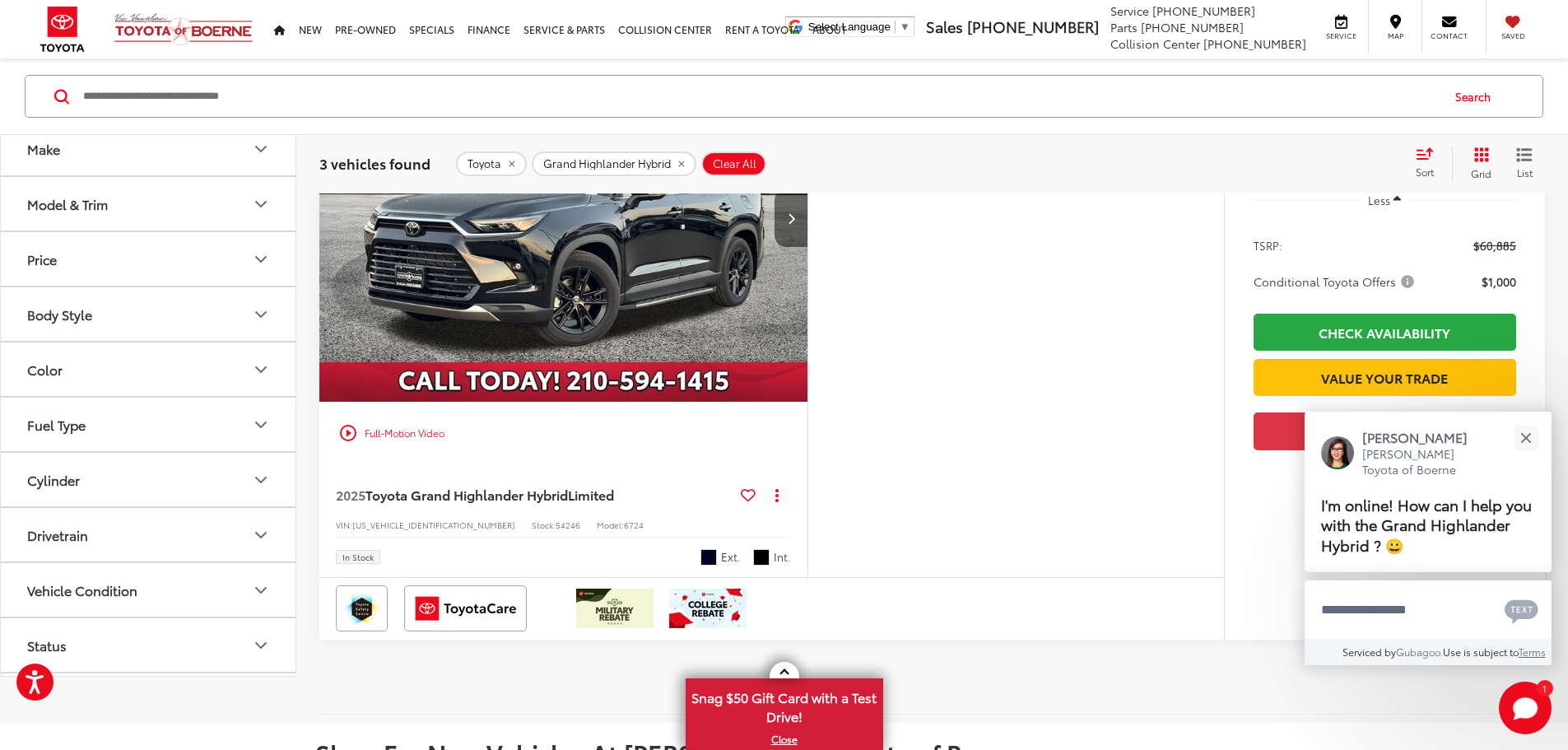
click at [807, 247] on button "Next image" at bounding box center [790, 219] width 33 height 58
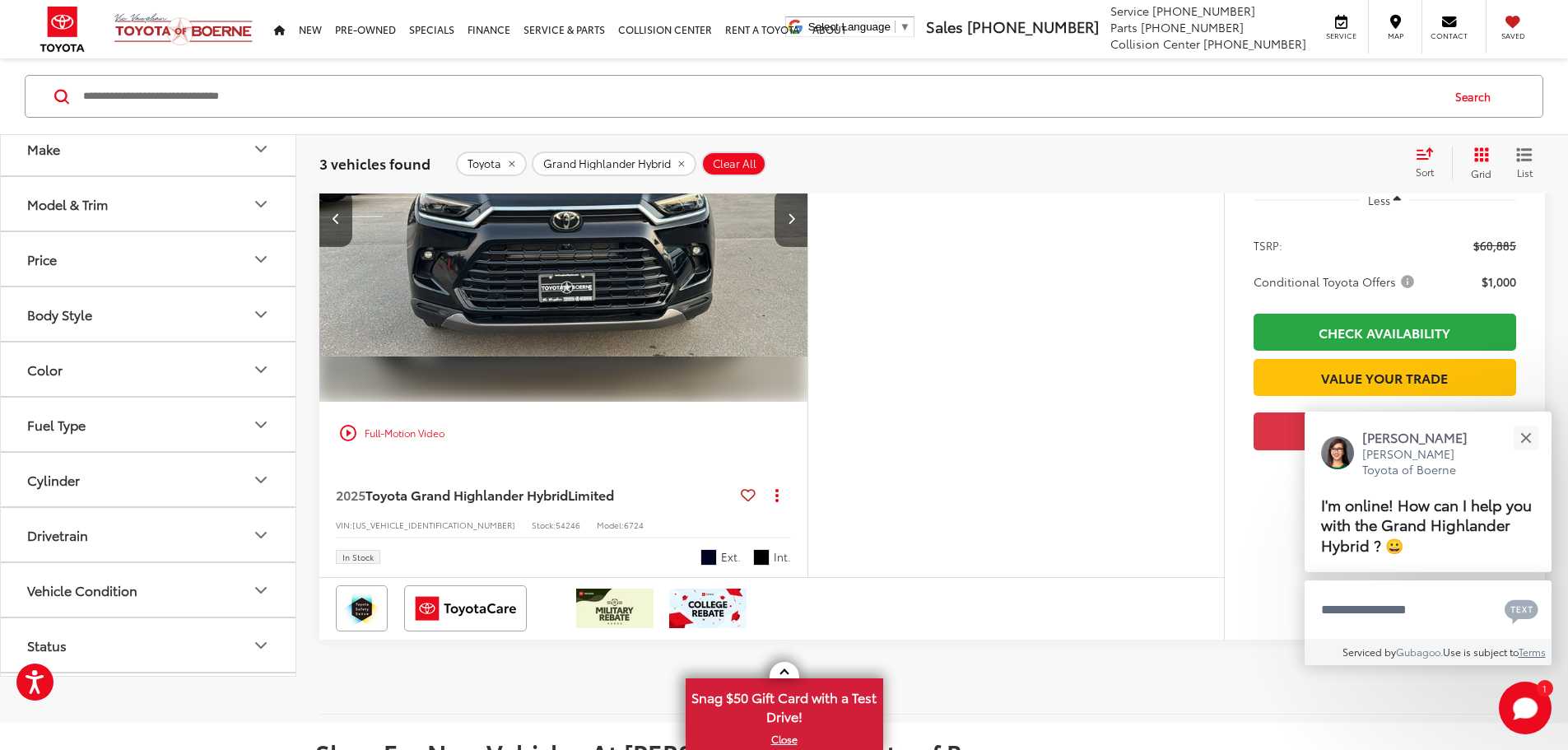
click at [807, 247] on button "Next image" at bounding box center [790, 219] width 33 height 58
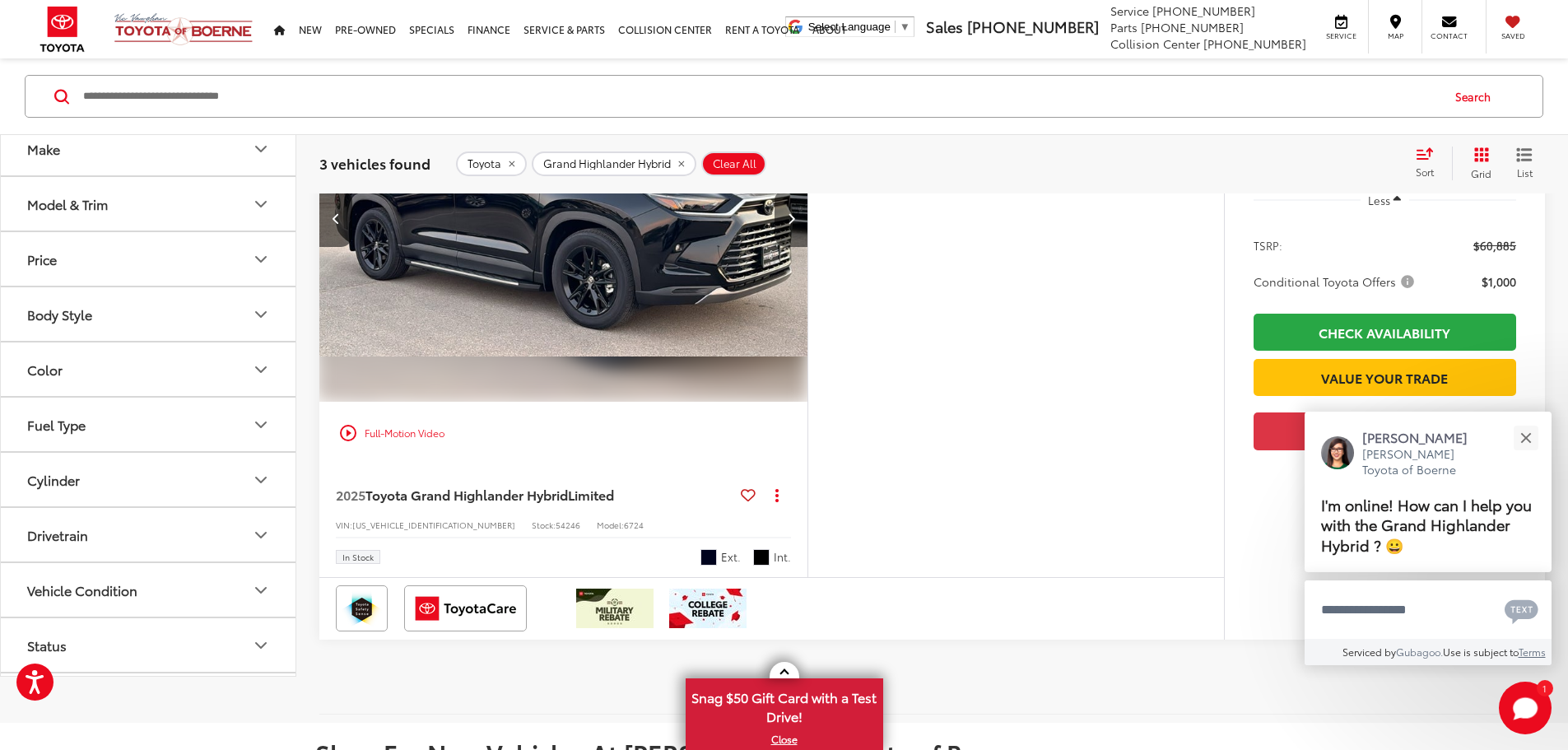
scroll to position [0, 1249]
click at [807, 247] on button "Next image" at bounding box center [790, 219] width 33 height 58
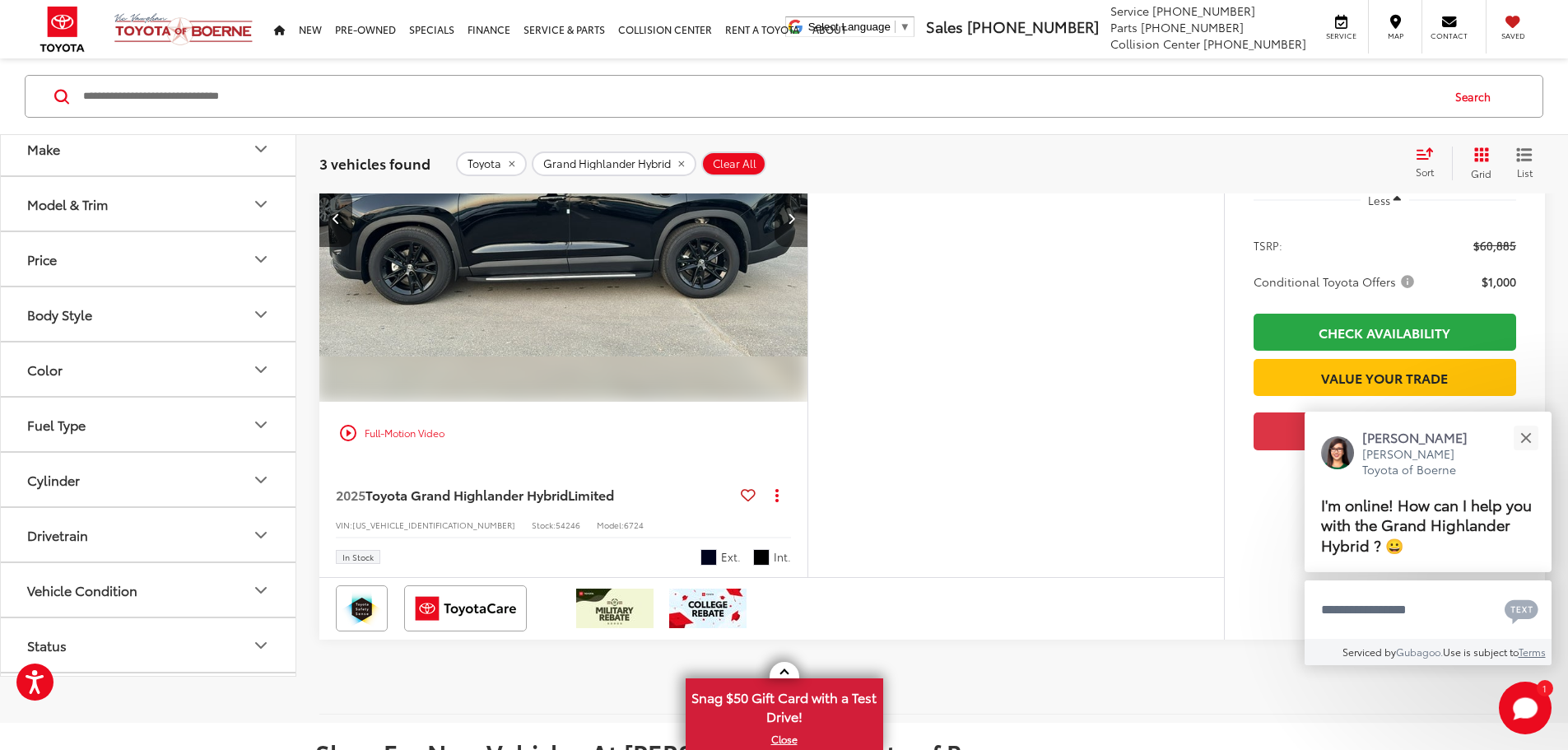
scroll to position [0, 1873]
click at [807, 247] on button "Next image" at bounding box center [790, 219] width 33 height 58
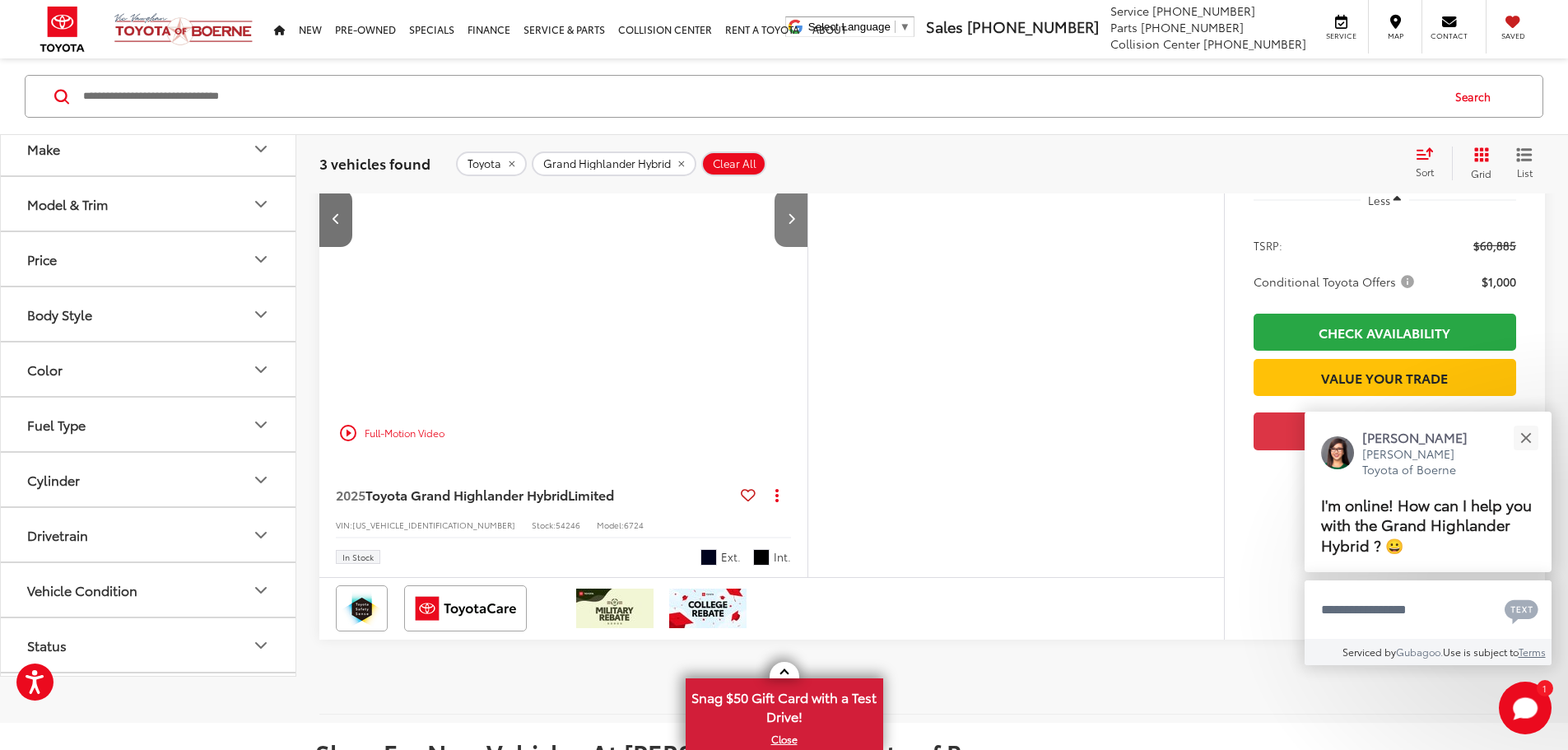
scroll to position [0, 2496]
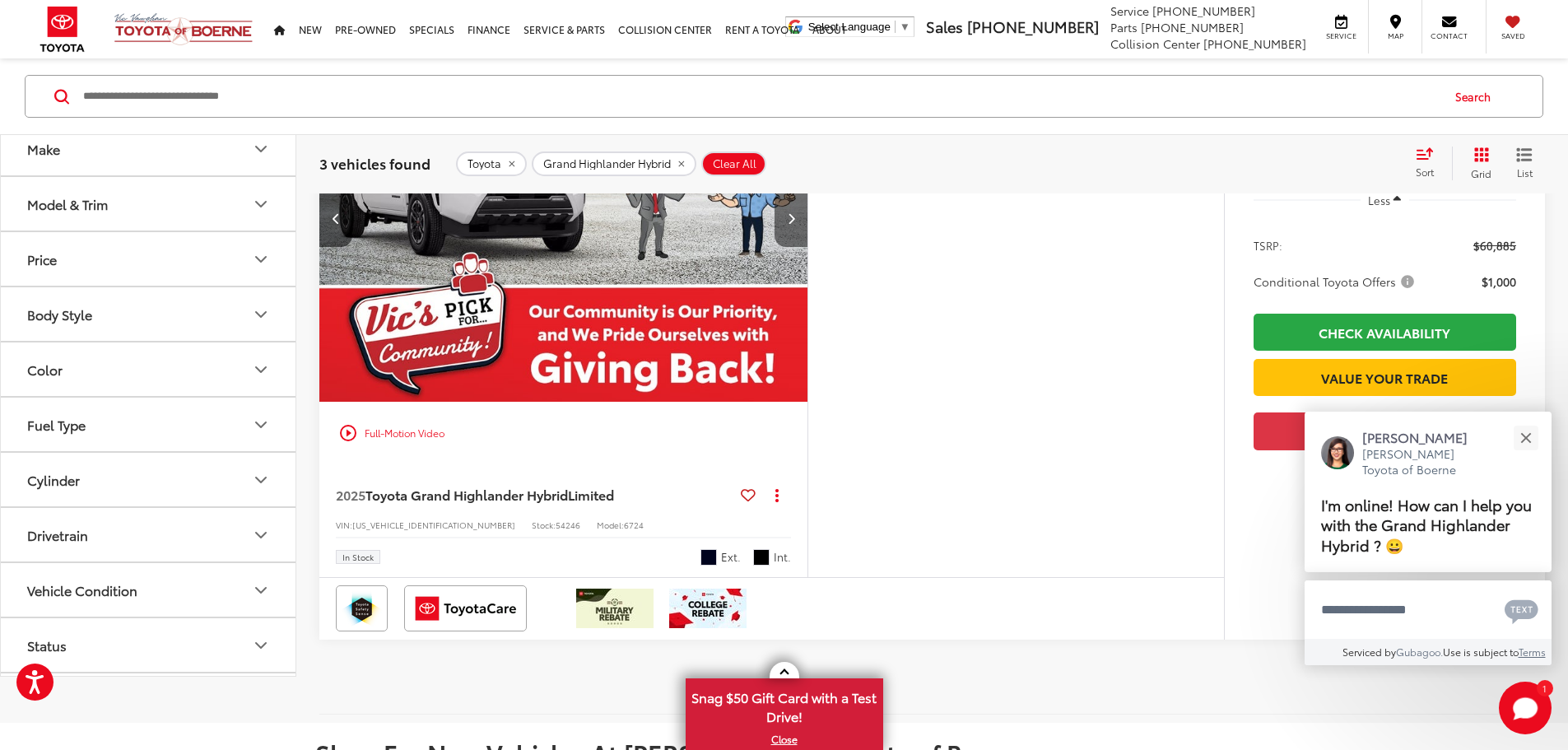
click at [807, 247] on button "Next image" at bounding box center [790, 219] width 33 height 58
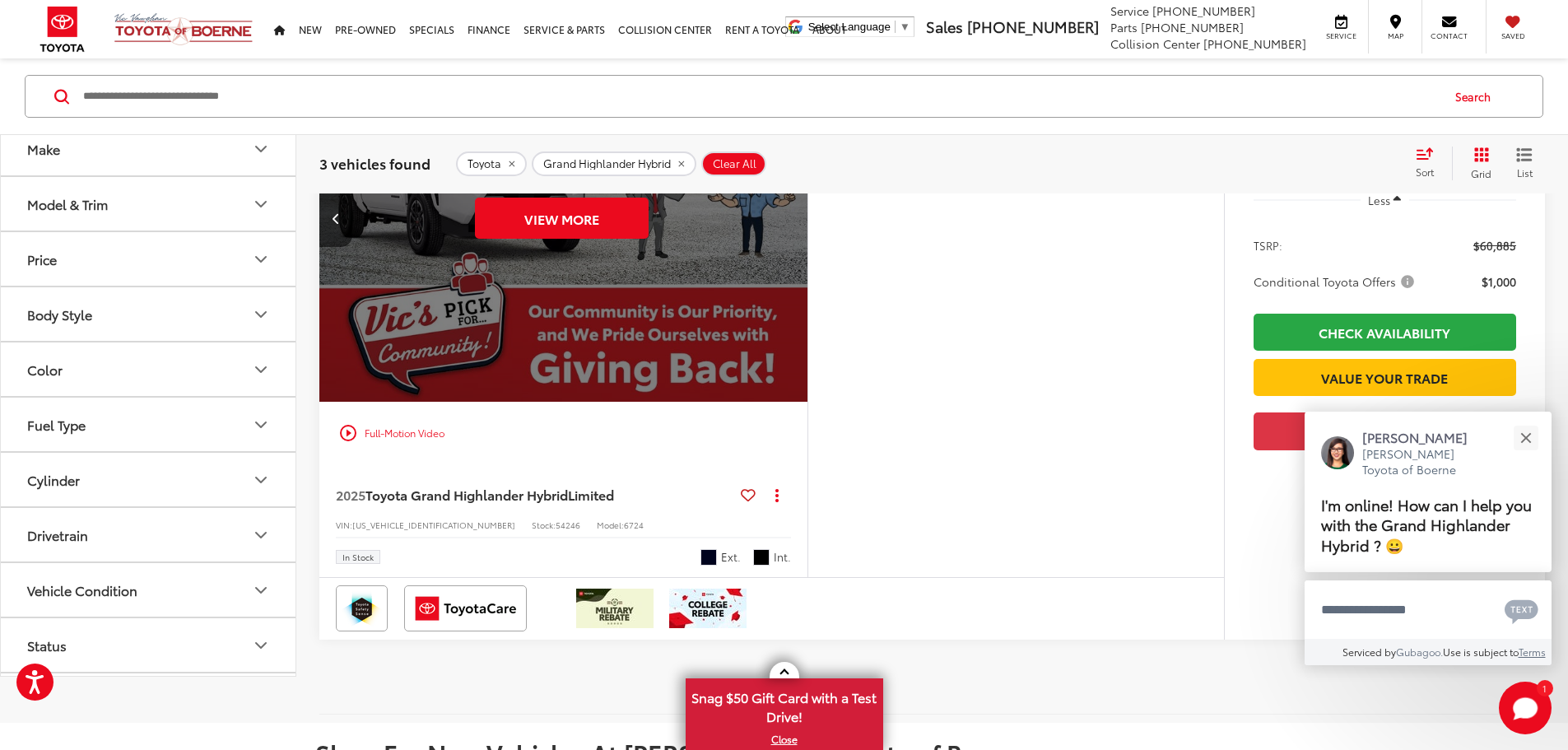
scroll to position [0, 3122]
click at [648, 238] on button "View More" at bounding box center [561, 218] width 174 height 41
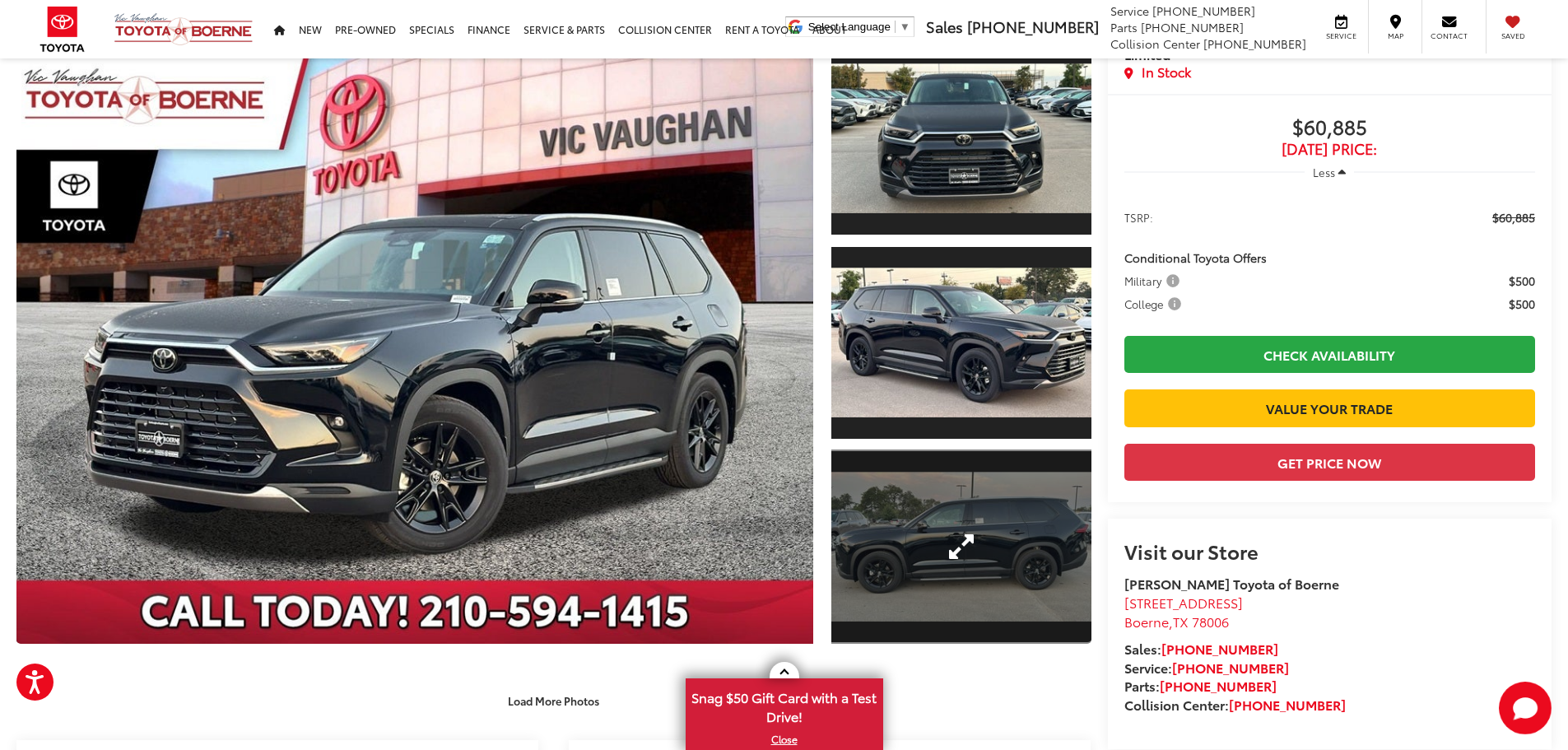
scroll to position [115, 0]
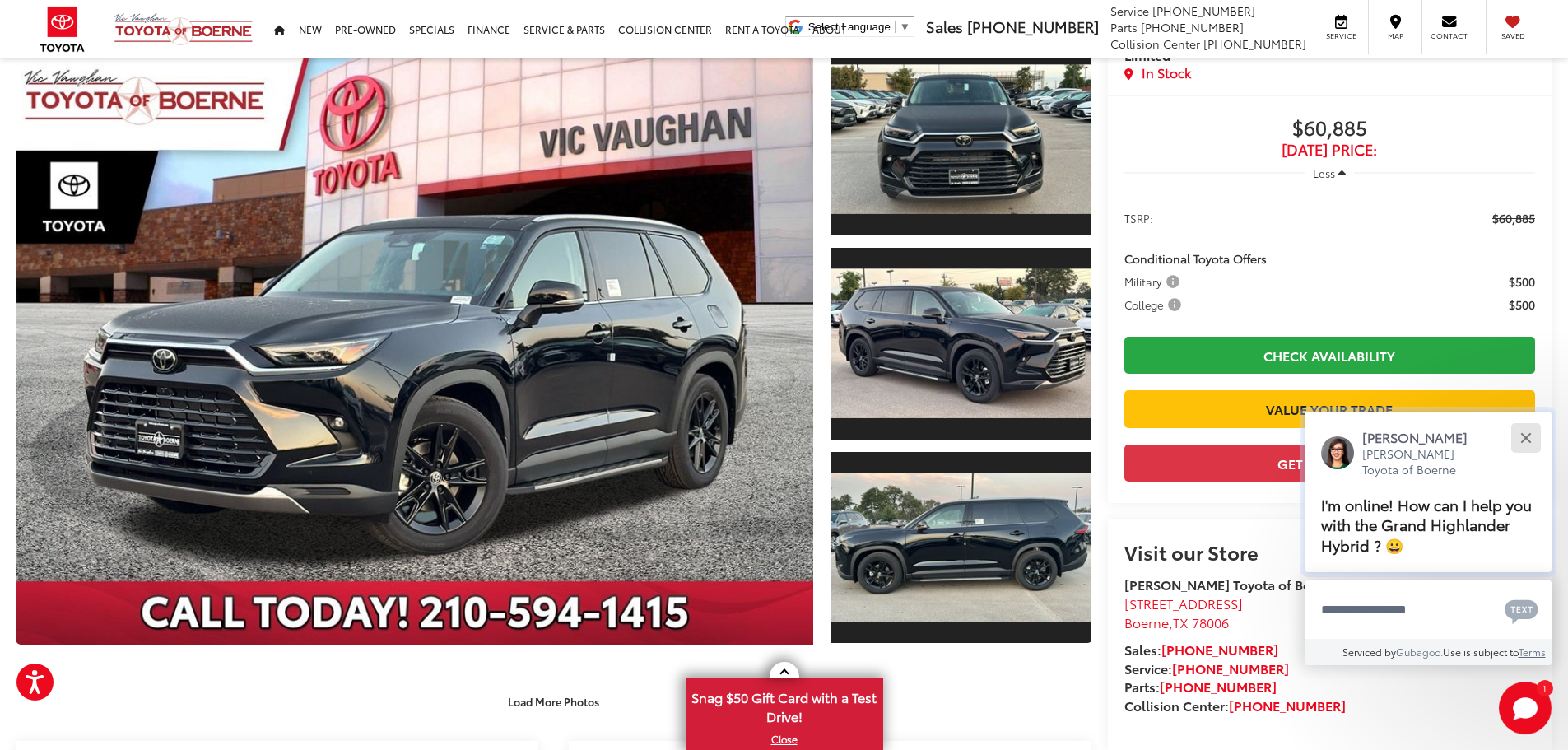
click at [1522, 441] on div "Close" at bounding box center [1525, 437] width 11 height 11
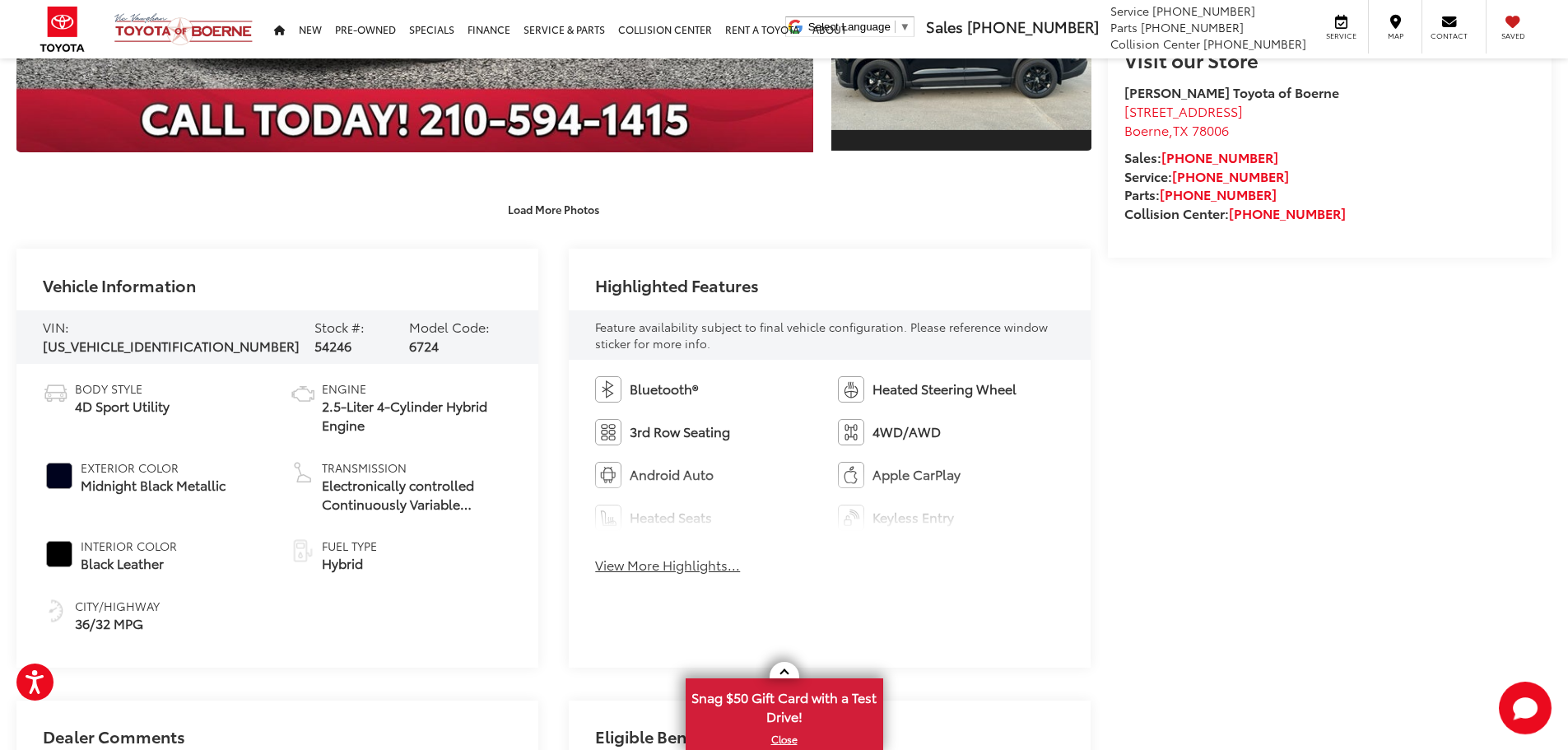
scroll to position [609, 0]
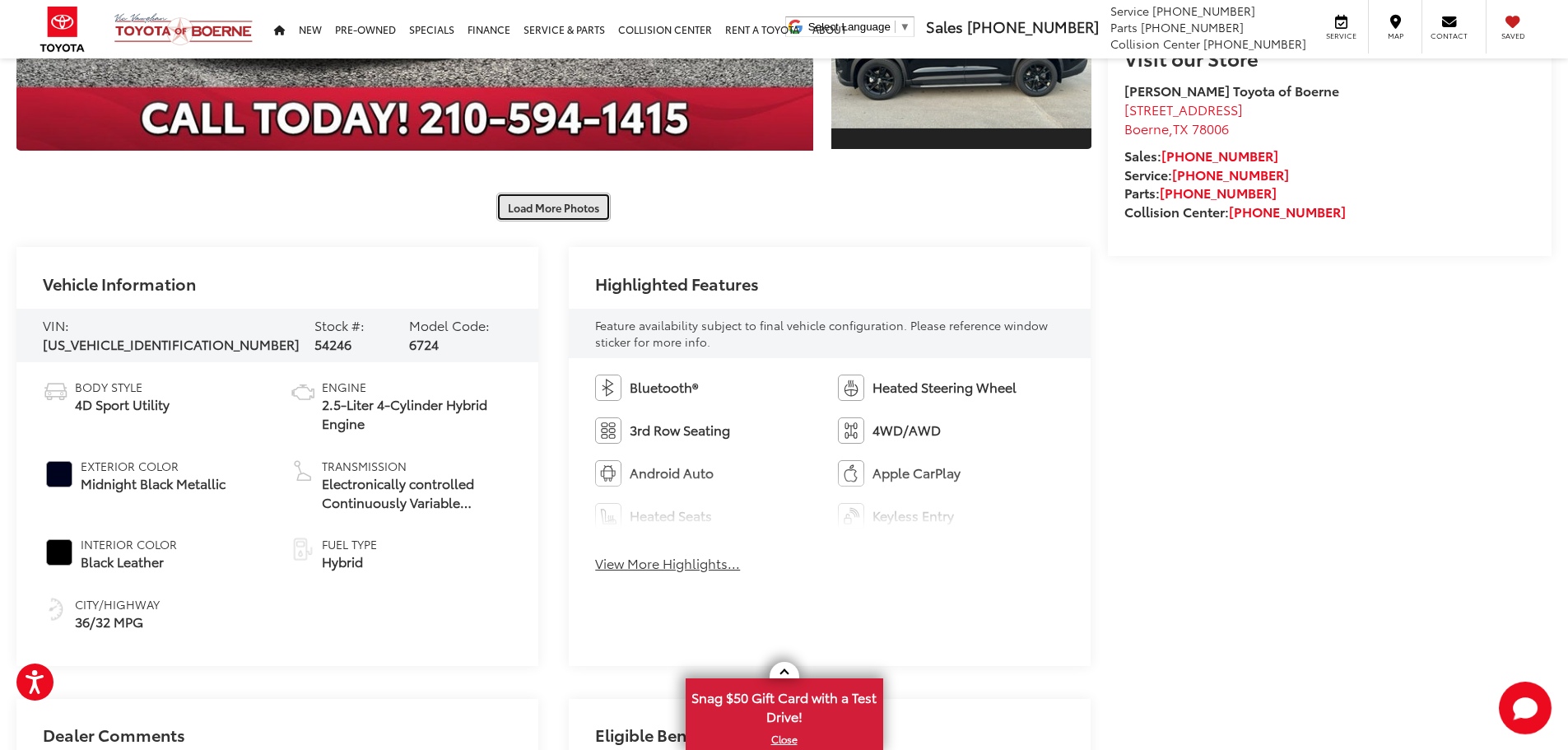
click at [569, 214] on button "Load More Photos" at bounding box center [553, 207] width 114 height 29
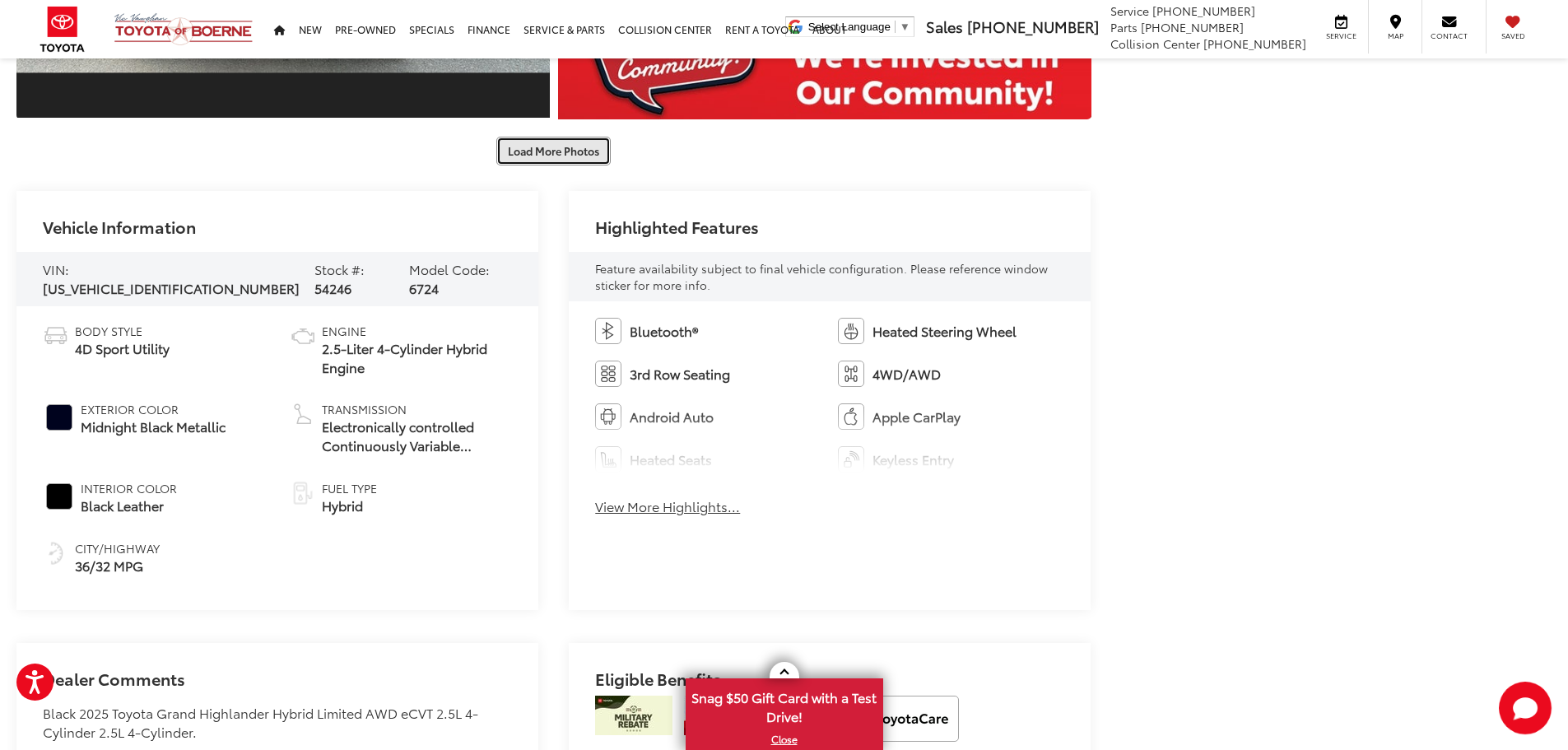
scroll to position [1515, 0]
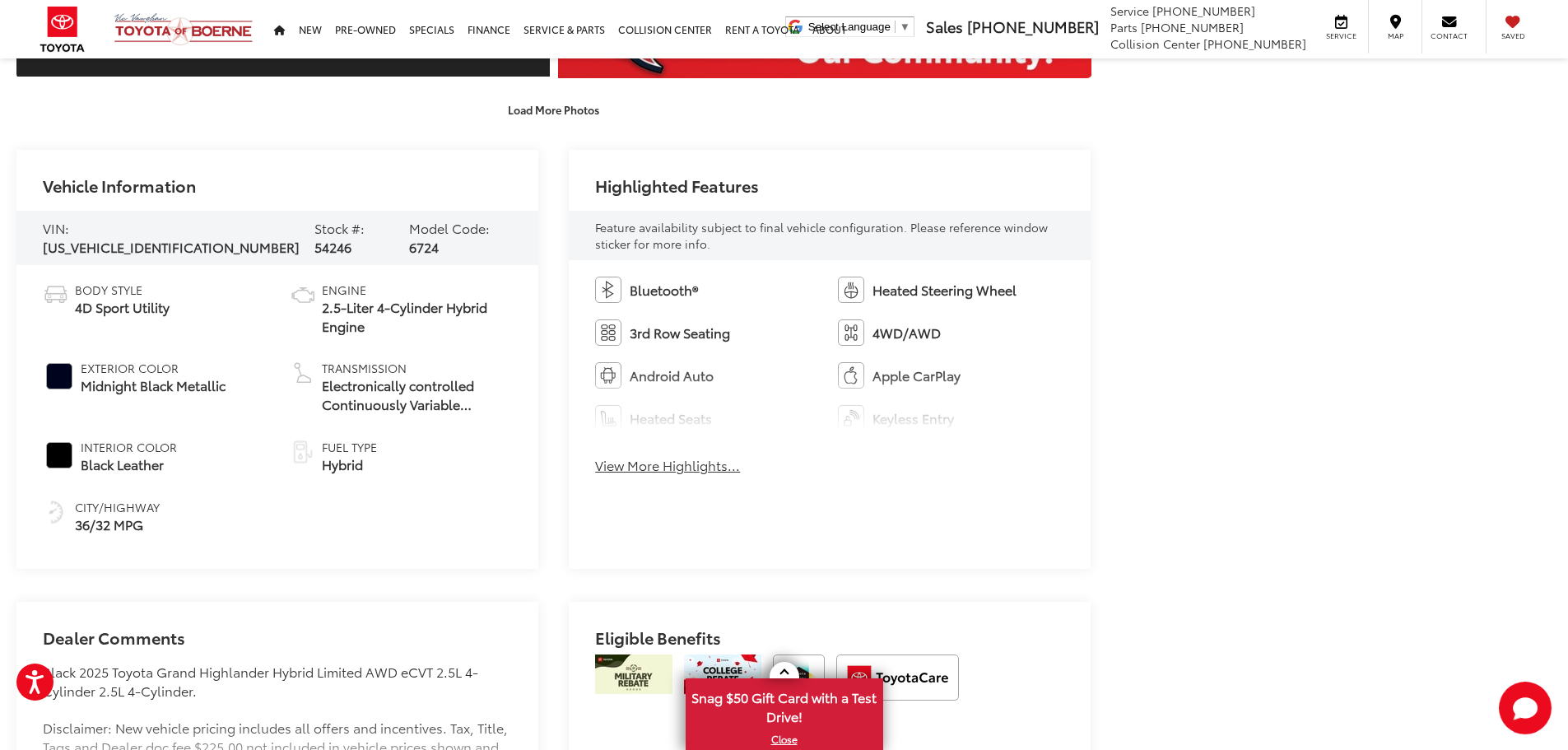
drag, startPoint x: 682, startPoint y: 465, endPoint x: 721, endPoint y: 465, distance: 39.0
click at [682, 465] on button "View More Highlights..." at bounding box center [667, 465] width 145 height 19
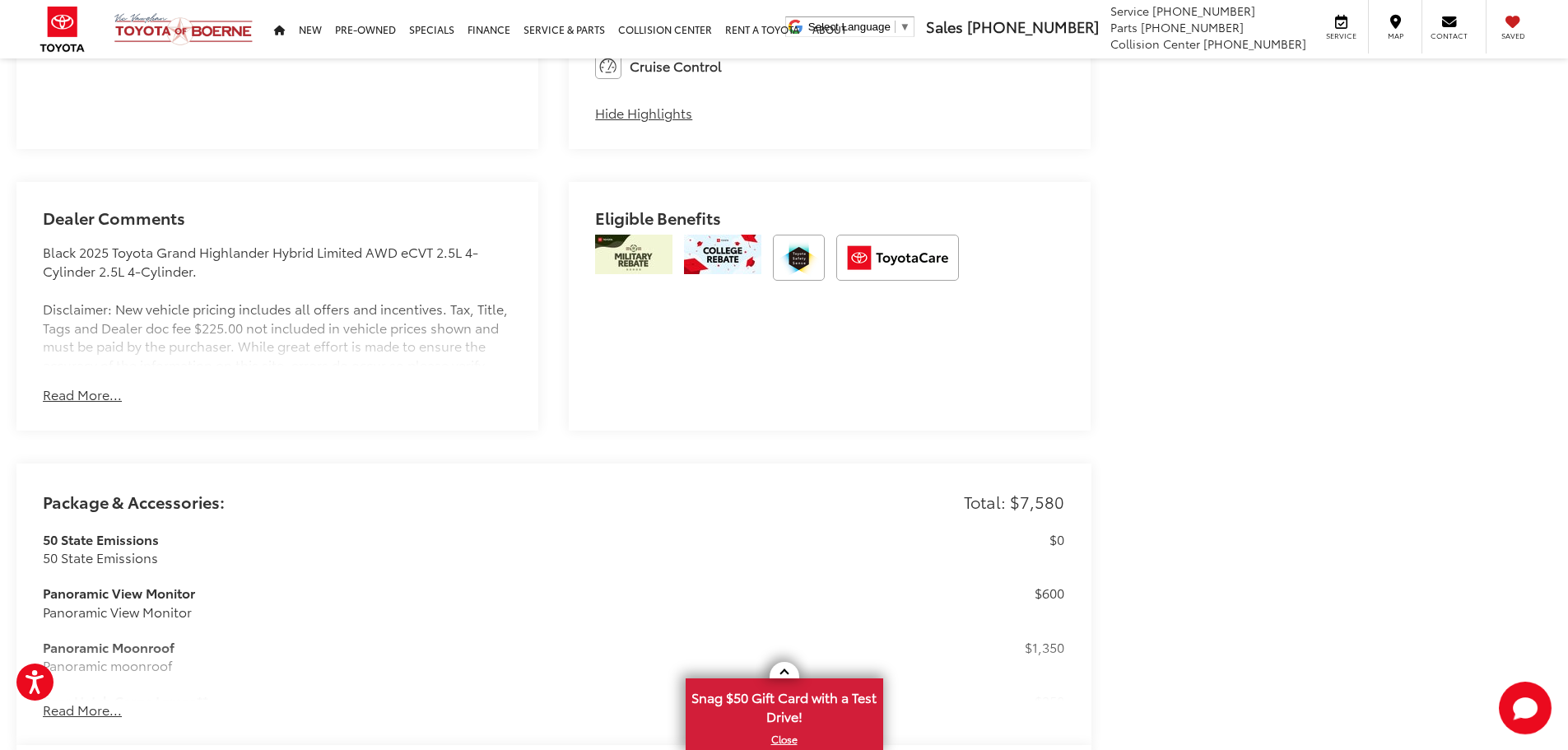
scroll to position [2175, 0]
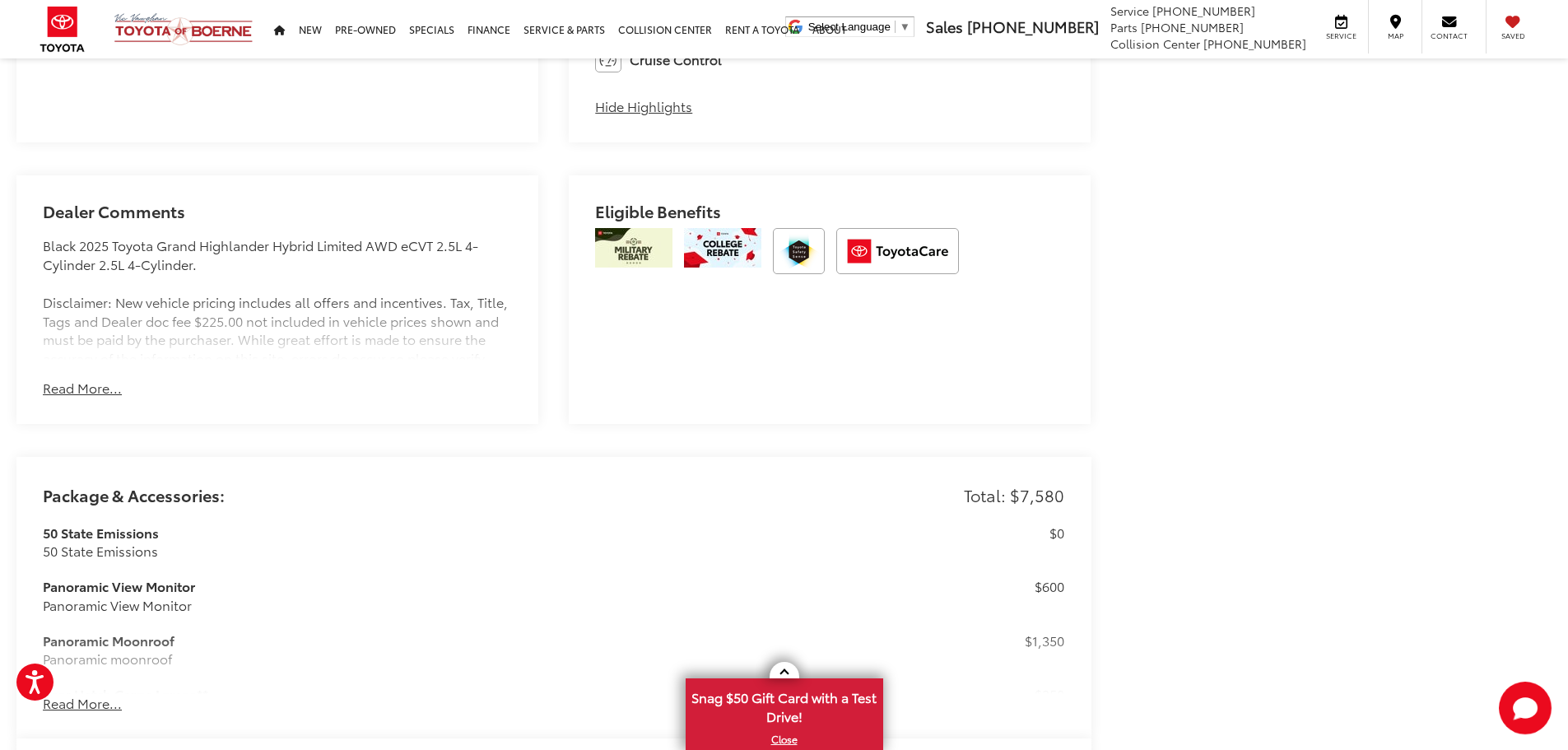
click at [59, 397] on div "Dealer Comments Black 2025 Toyota Grand Highlander Hybrid Limited AWD eCVT 2.5L…" at bounding box center [278, 300] width 522 height 248
click at [80, 389] on button "Read More..." at bounding box center [82, 387] width 79 height 19
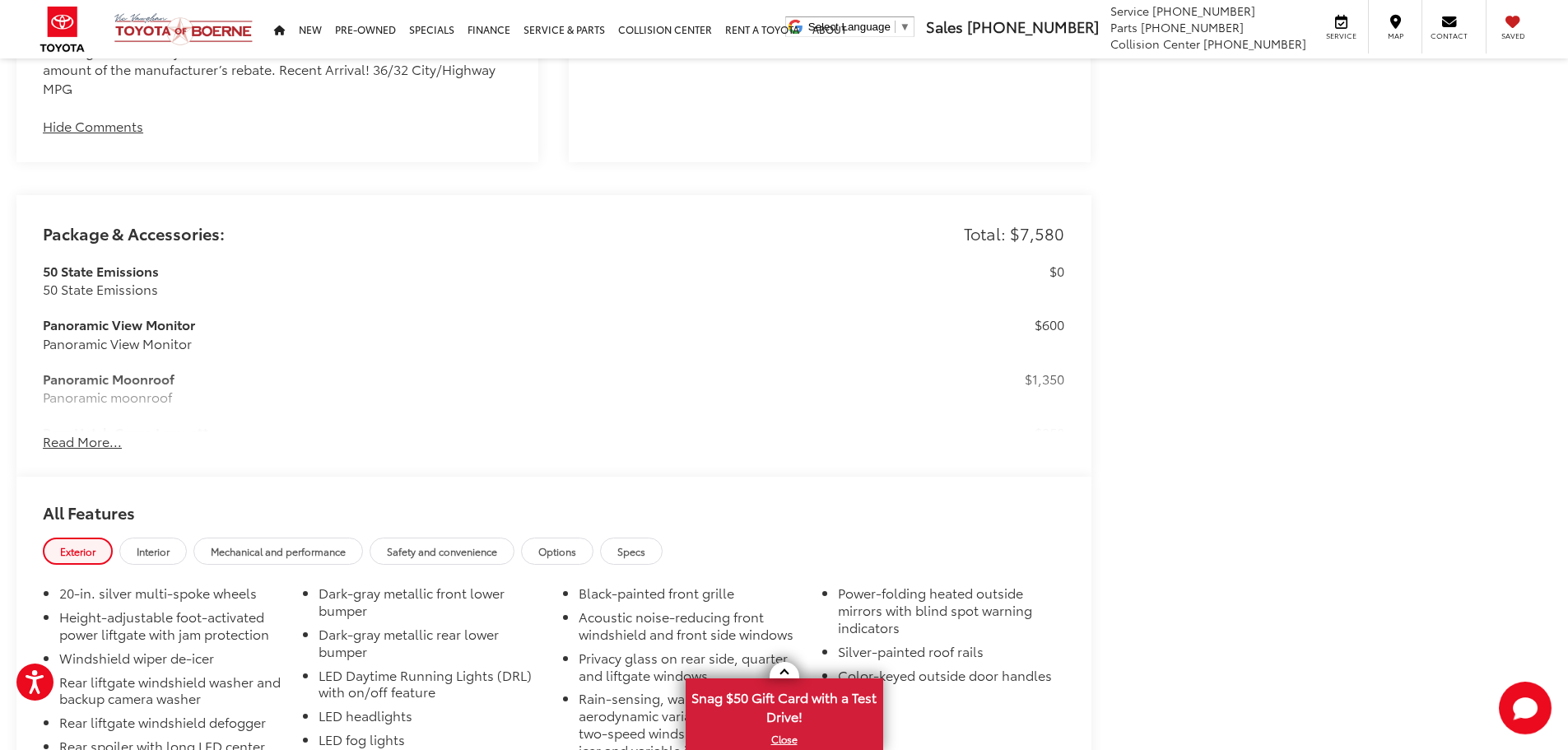
scroll to position [2586, 0]
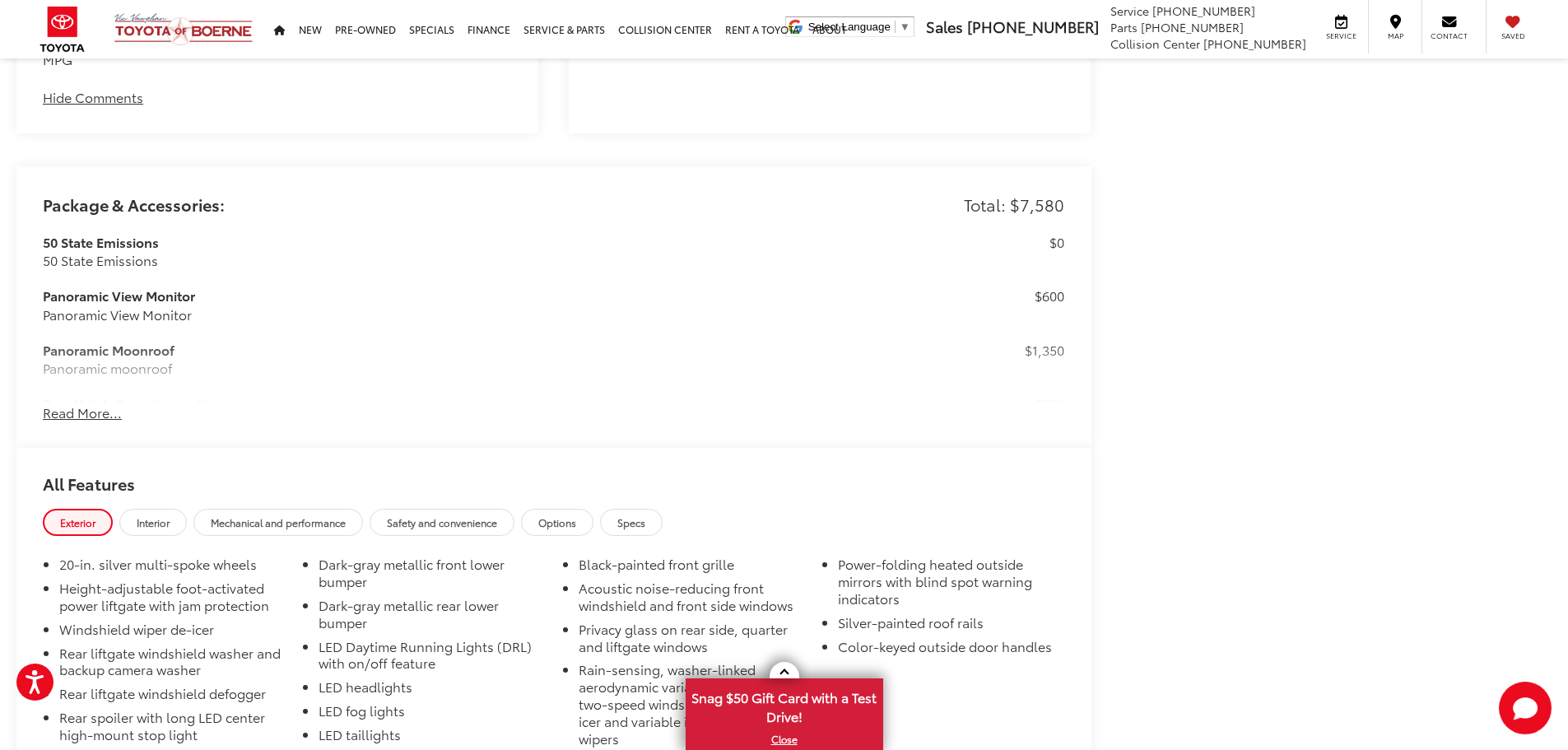
click at [76, 417] on button "Read More..." at bounding box center [82, 412] width 79 height 19
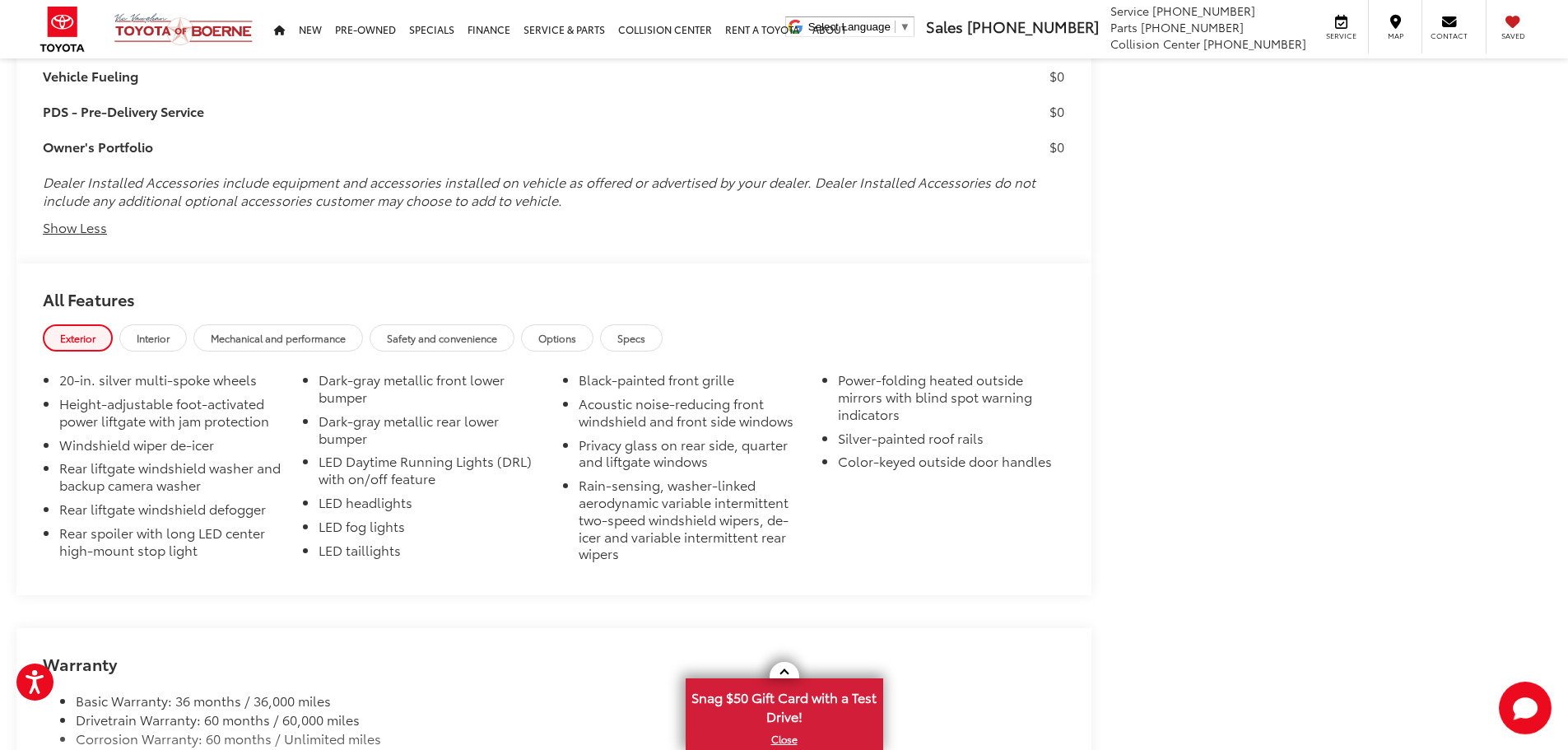
scroll to position [3889, 0]
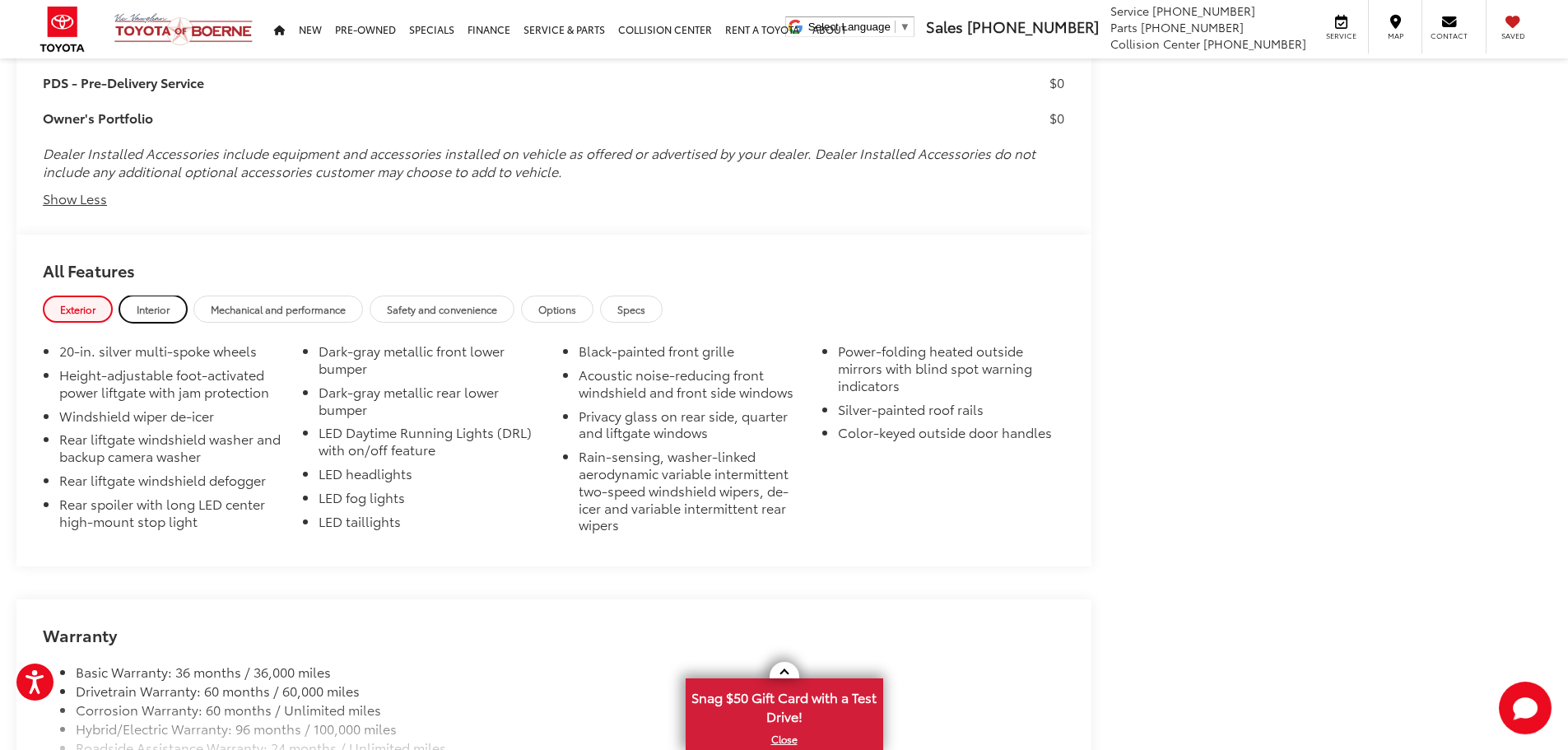
click at [163, 310] on span "Interior" at bounding box center [153, 309] width 33 height 14
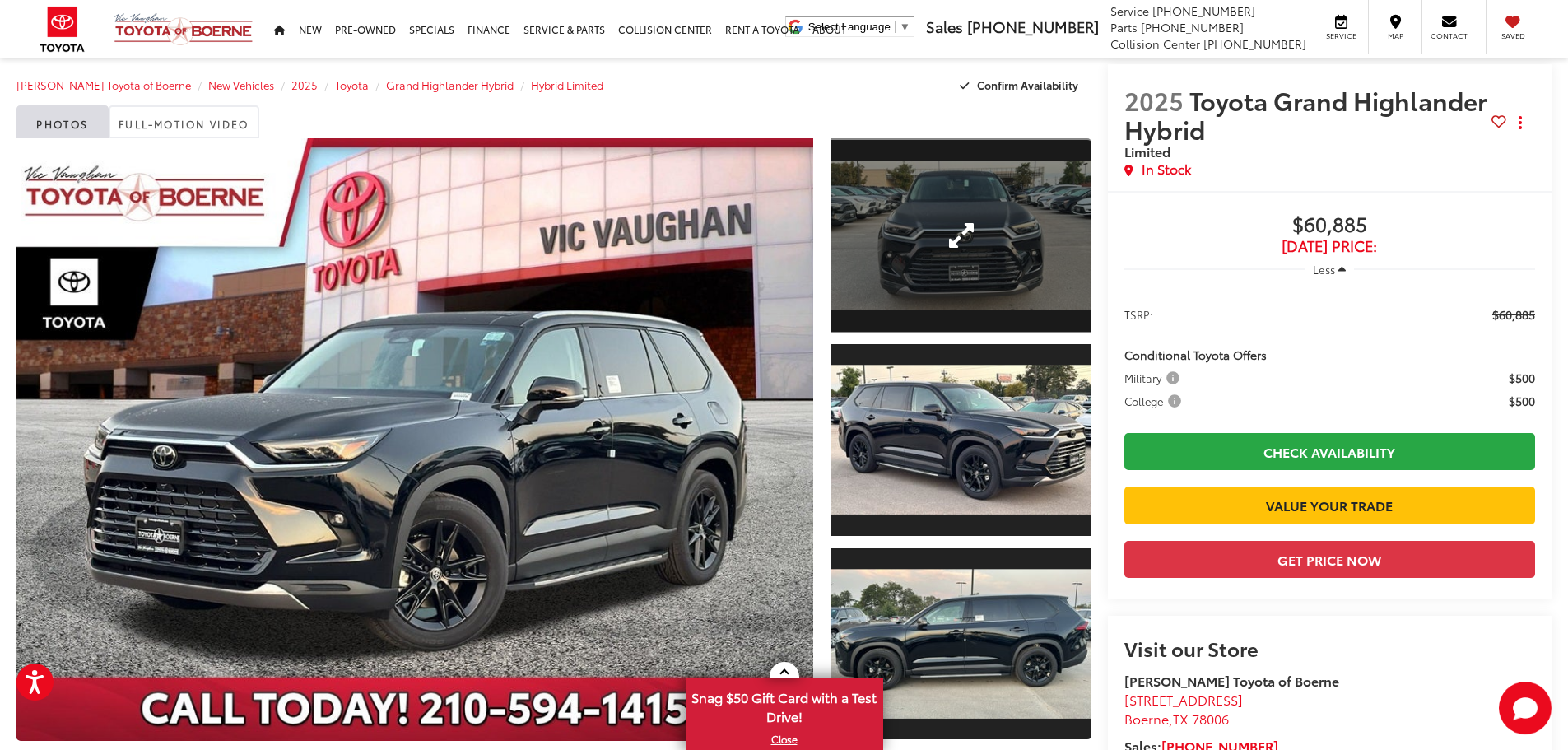
scroll to position [0, 0]
